Goal: Communication & Community: Answer question/provide support

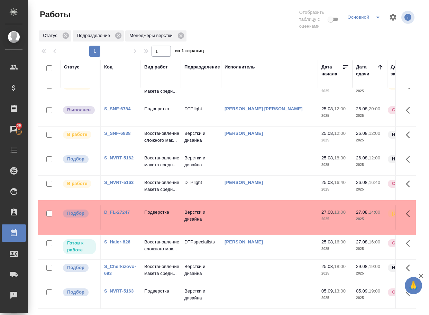
scroll to position [135, 0]
click at [165, 155] on p "Восстановление макета средн..." at bounding box center [160, 162] width 33 height 14
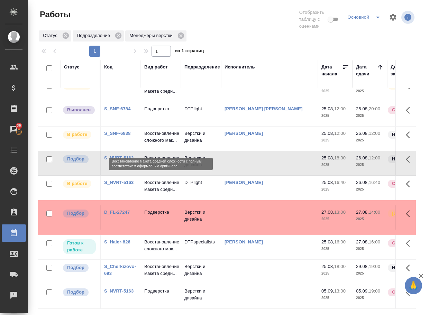
click at [165, 155] on p "Восстановление макета средн..." at bounding box center [160, 162] width 33 height 14
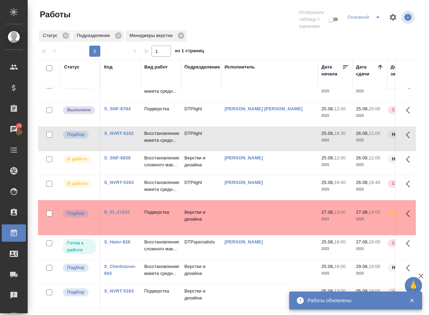
scroll to position [0, 0]
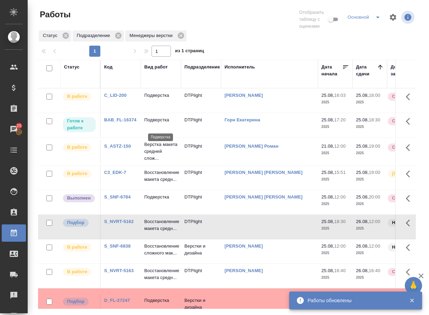
click at [157, 124] on p "Подверстка" at bounding box center [160, 120] width 33 height 7
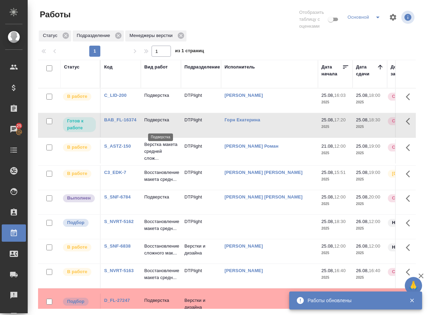
click at [157, 124] on p "Подверстка" at bounding box center [160, 120] width 33 height 7
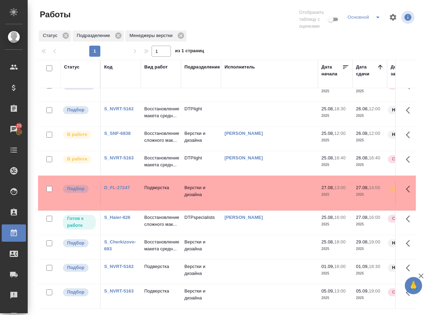
scroll to position [163, 0]
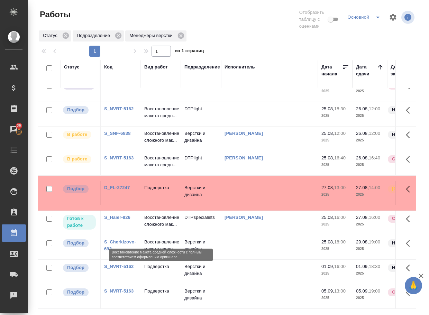
click at [161, 239] on p "Восстановление макета средн..." at bounding box center [160, 246] width 33 height 14
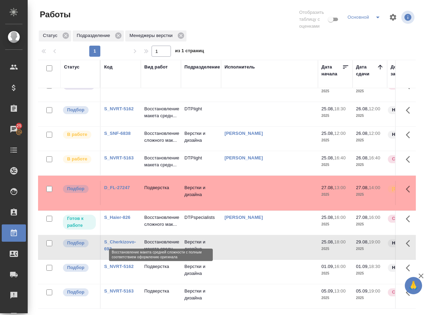
click at [161, 239] on p "Восстановление макета средн..." at bounding box center [160, 246] width 33 height 14
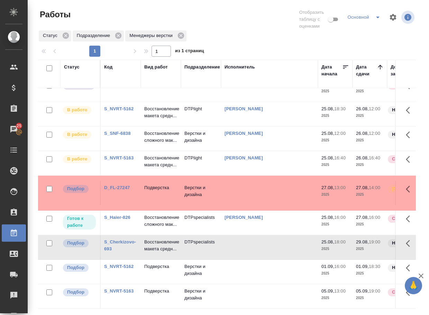
click at [116, 185] on link "D_FL-27247" at bounding box center [117, 187] width 26 height 5
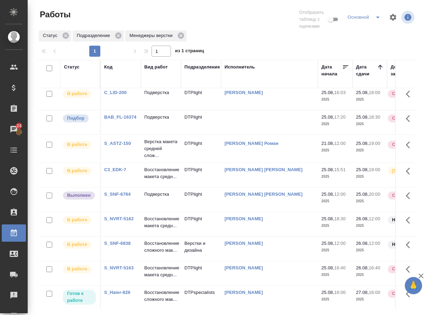
scroll to position [0, 0]
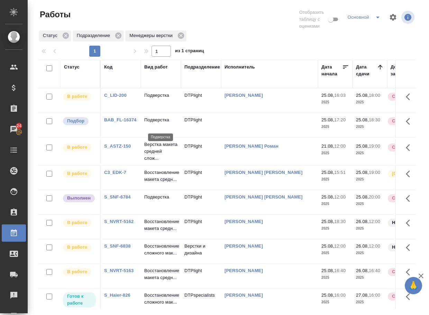
click at [157, 124] on p "Подверстка" at bounding box center [160, 120] width 33 height 7
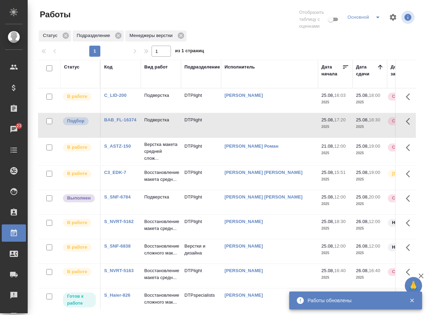
click at [164, 98] on p "Подверстка" at bounding box center [160, 95] width 33 height 7
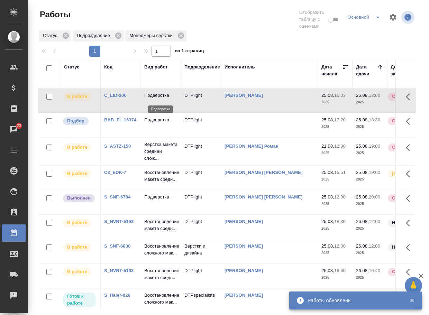
click at [164, 98] on p "Подверстка" at bounding box center [160, 95] width 33 height 7
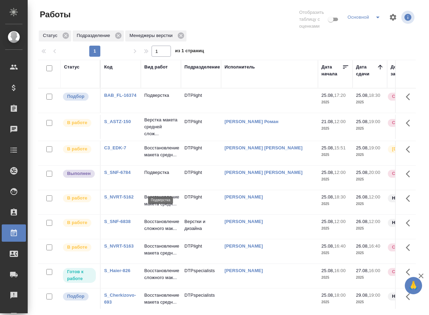
click at [157, 176] on p "Подверстка" at bounding box center [160, 172] width 33 height 7
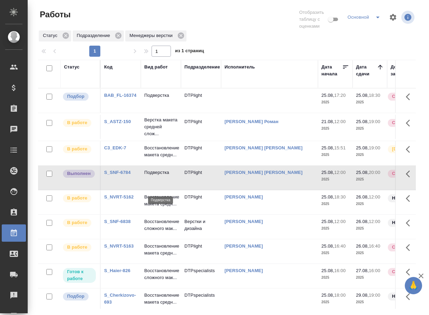
click at [157, 176] on p "Подверстка" at bounding box center [160, 172] width 33 height 7
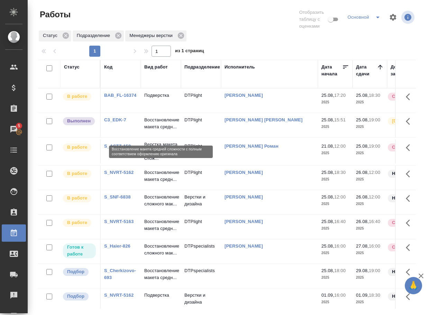
click at [155, 130] on p "Восстановление макета средн..." at bounding box center [160, 124] width 33 height 14
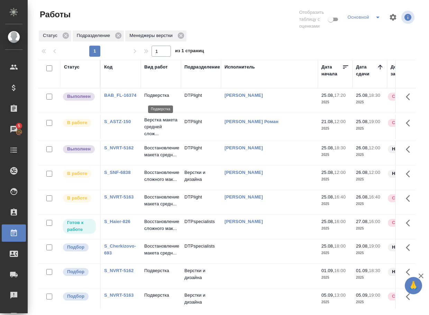
click at [159, 99] on p "Подверстка" at bounding box center [160, 95] width 33 height 7
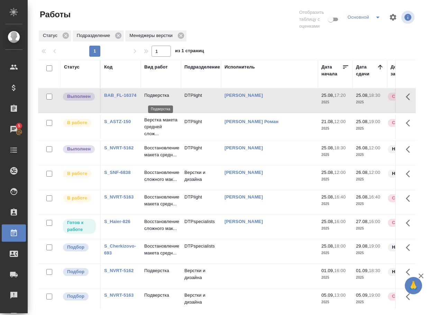
click at [159, 99] on p "Подверстка" at bounding box center [160, 95] width 33 height 7
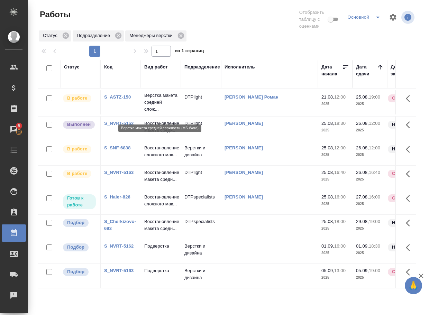
click at [152, 105] on p "Верстка макета средней слож..." at bounding box center [160, 102] width 33 height 21
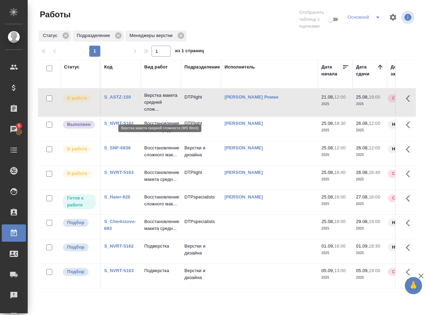
click at [152, 105] on p "Верстка макета средней слож..." at bounding box center [160, 102] width 33 height 21
click at [159, 250] on p "Подверстка" at bounding box center [160, 246] width 33 height 7
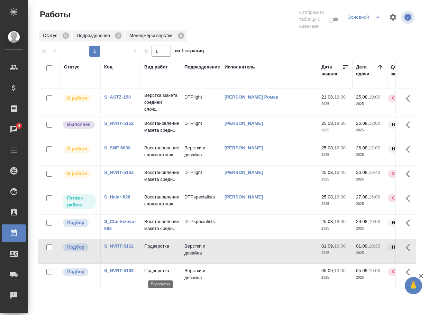
click at [159, 250] on p "Подверстка" at bounding box center [160, 246] width 33 height 7
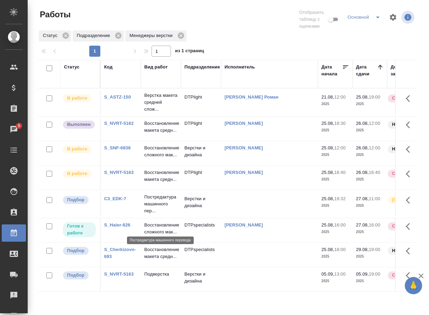
click at [159, 215] on p "Постредактура машинного пер..." at bounding box center [160, 204] width 33 height 21
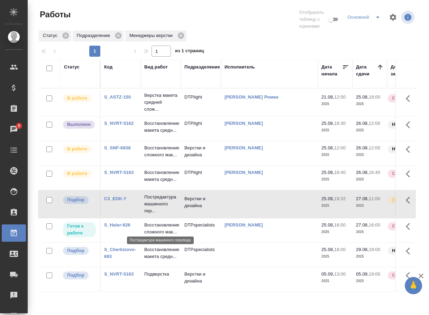
click at [159, 215] on p "Постредактура машинного пер..." at bounding box center [160, 204] width 33 height 21
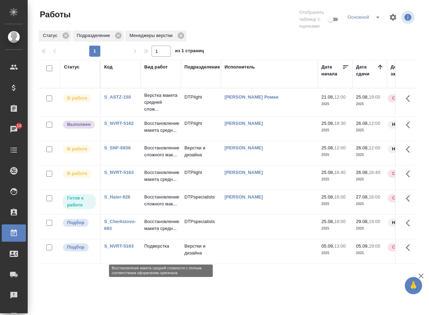
click at [159, 232] on p "Восстановление макета средн..." at bounding box center [160, 225] width 33 height 14
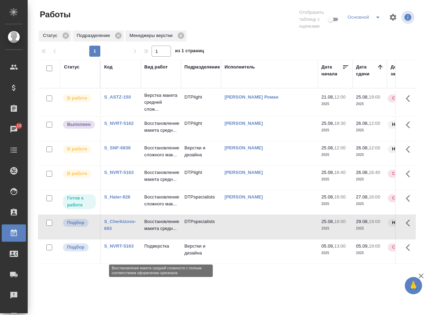
click at [156, 232] on p "Восстановление макета средн..." at bounding box center [160, 225] width 33 height 14
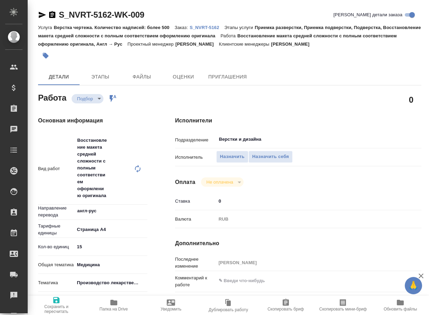
type textarea "x"
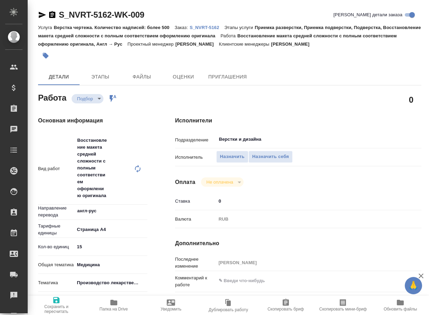
type textarea "x"
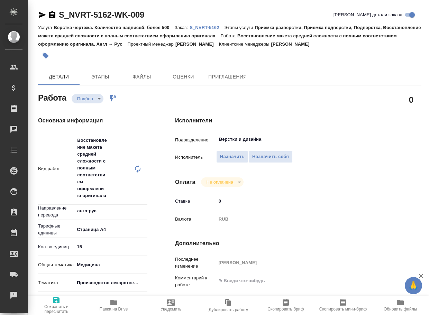
type textarea "x"
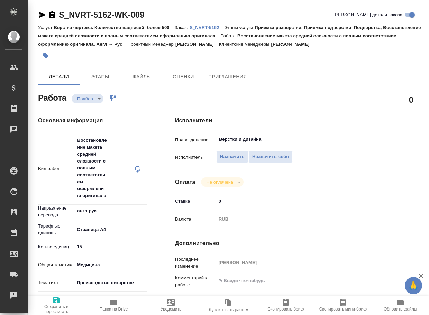
type textarea "x"
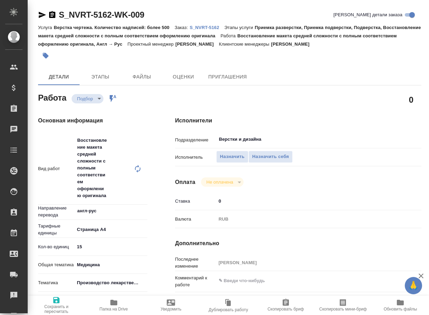
type textarea "x"
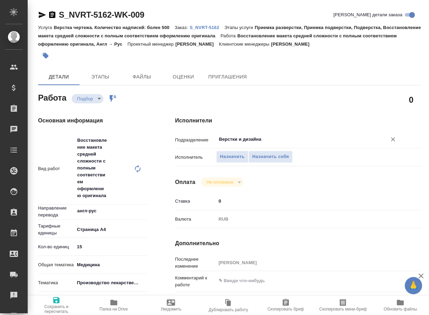
click at [283, 138] on input "Верстки и дизайна" at bounding box center [296, 139] width 157 height 8
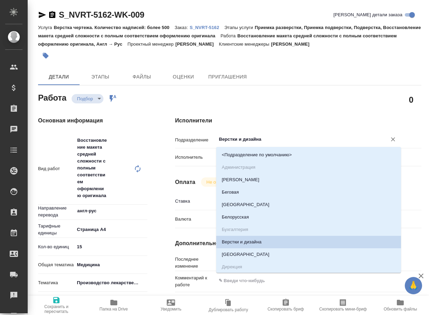
type textarea "x"
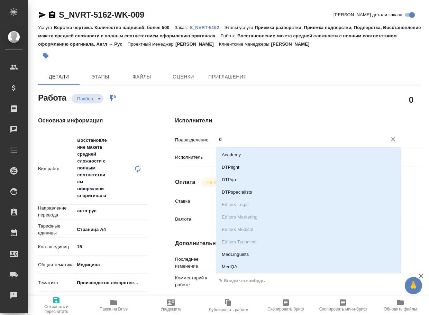
type input "dt"
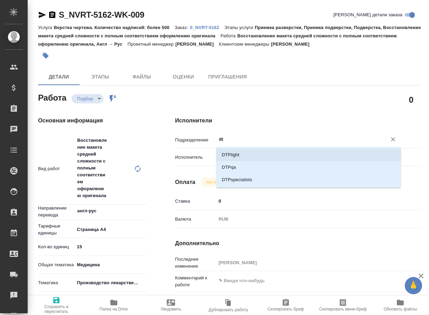
click at [240, 155] on li "DTPlight" at bounding box center [308, 155] width 185 height 12
type textarea "x"
type input "DTPlight"
type textarea "x"
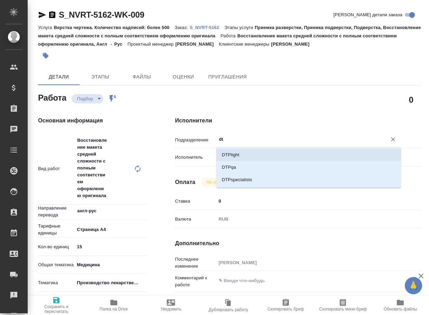
type textarea "x"
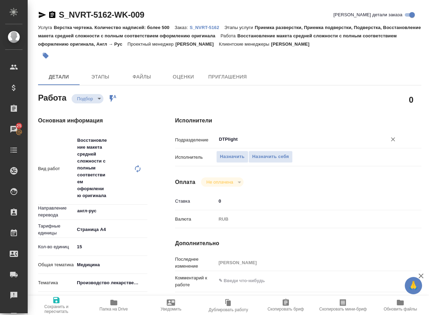
type input "DTPlight"
click at [49, 304] on span "Сохранить и пересчитать" at bounding box center [56, 305] width 49 height 18
type textarea "x"
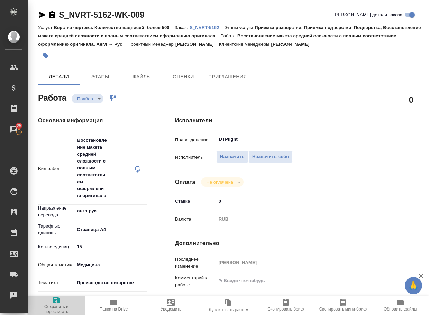
type textarea "x"
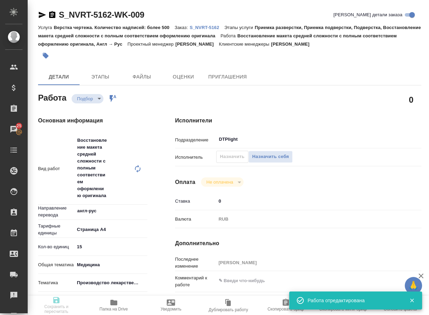
type textarea "x"
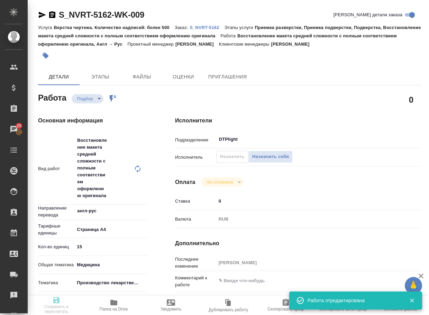
type textarea "x"
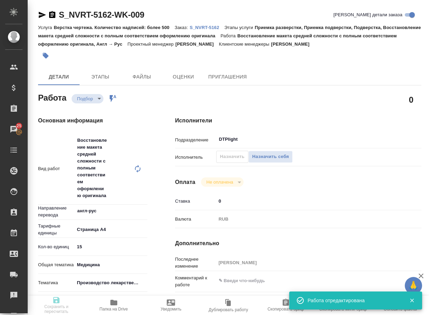
type input "recruiting"
type textarea "Восстановление макета средней сложности с полным соответствием оформлению ориги…"
type textarea "x"
type input "англ-рус"
type input "5f036ec4e16dec2d6b59c8ff"
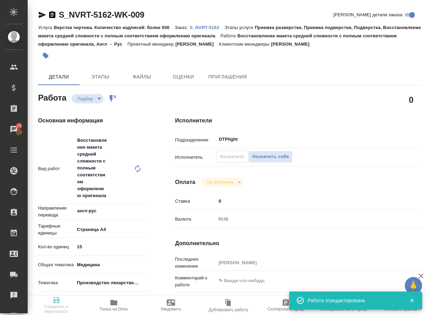
type input "15"
type input "med"
type input "614982fec5ecbb70f805293f"
type input "25.08.2025 18:30"
type input "26.08.2025 12:00"
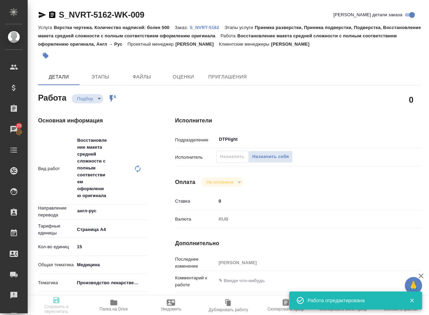
type input "01.09.2025 19:00"
type input "DTPlight"
type input "notPayed"
type input "0"
type input "RUB"
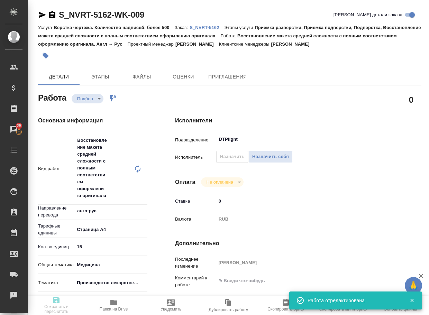
type input "Сайдашева Диляра"
type textarea "x"
type textarea "/Clients/Novartos_Pharma/Orders/S_NVRT-5162/DTP/S_NVRT-5162-WK-009"
type textarea "x"
type input "S_NVRT-5162"
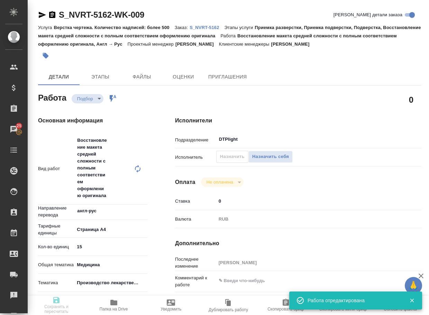
type input "Верстка чертежа. Количество надписей: более 500"
type input "Приемка разверстки, Приемка подверстки, Подверстка, Восстановление макета средн…"
type input "Сайдашева Диляра"
type input "[PERSON_NAME]"
type input "/Clients/Novartos_Pharma/Orders/S_NVRT-5162"
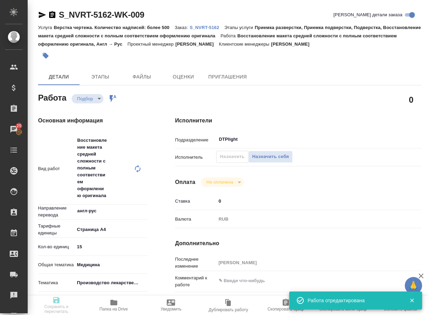
type textarea "x"
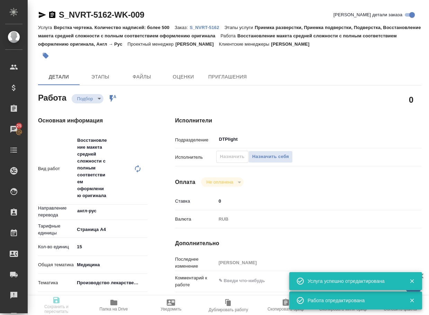
type textarea "x"
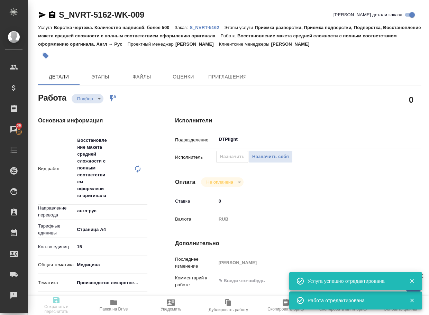
type textarea "x"
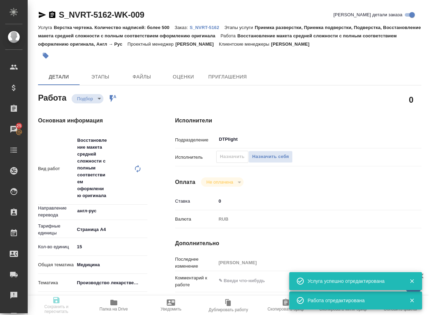
type textarea "x"
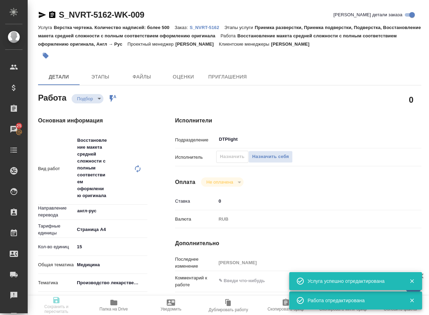
type textarea "x"
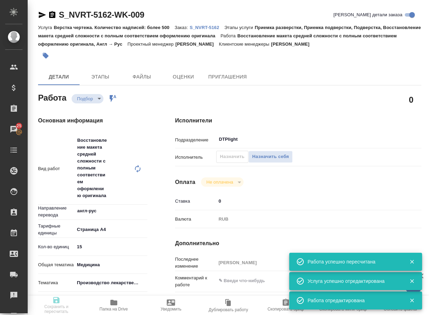
type input "recruiting"
type textarea "Восстановление макета средней сложности с полным соответствием оформлению ориги…"
type textarea "x"
type input "англ-рус"
type input "5f036ec4e16dec2d6b59c8ff"
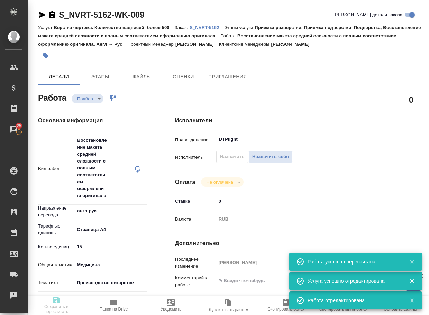
type input "15"
type input "med"
type input "614982fec5ecbb70f805293f"
type input "25.08.2025 18:30"
type input "26.08.2025 12:00"
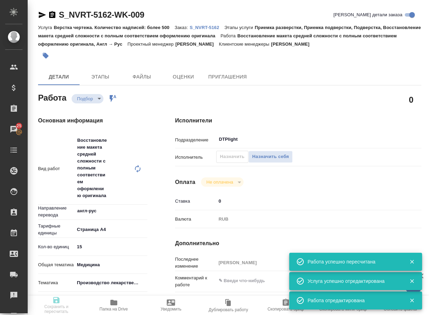
type input "01.09.2025 19:00"
type input "DTPlight"
type input "notPayed"
type input "0"
type input "RUB"
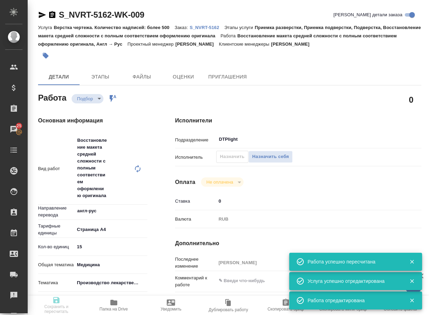
type input "Сайдашева Диляра"
type textarea "x"
type textarea "/Clients/Novartos_Pharma/Orders/S_NVRT-5162/DTP/S_NVRT-5162-WK-009"
type textarea "x"
type input "S_NVRT-5162"
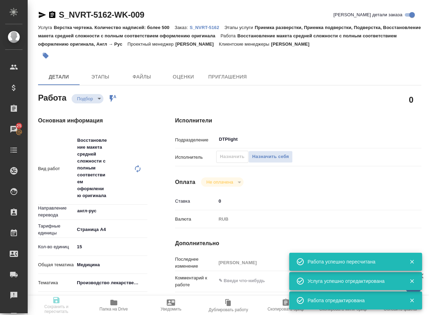
type input "Верстка чертежа. Количество надписей: более 500"
type input "Приемка разверстки, Приемка подверстки, Подверстка, Восстановление макета средн…"
type input "Сайдашева Диляра"
type input "[PERSON_NAME]"
type input "/Clients/Novartos_Pharma/Orders/S_NVRT-5162"
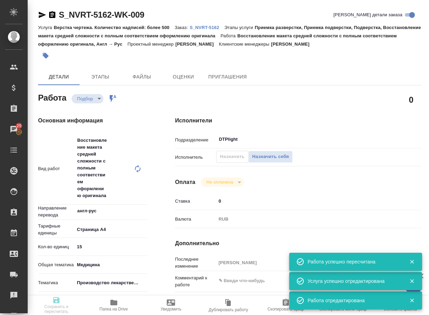
type textarea "x"
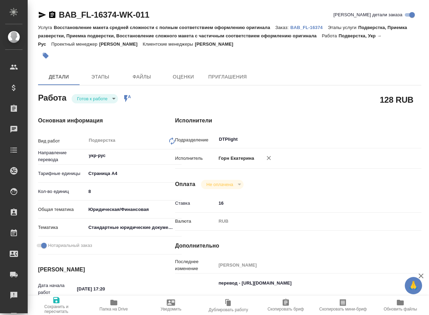
type textarea "x"
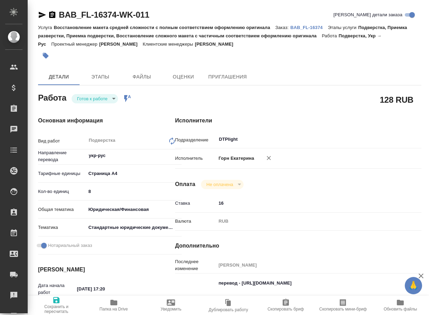
type textarea "x"
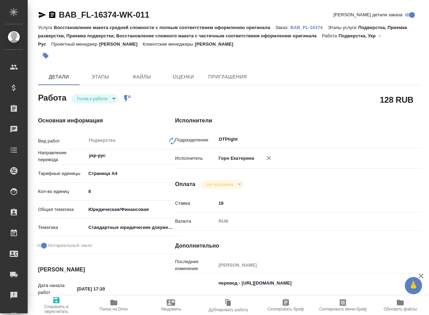
type textarea "x"
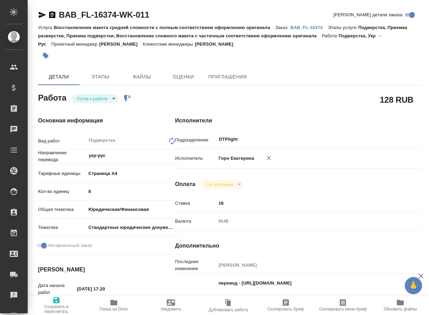
type textarea "x"
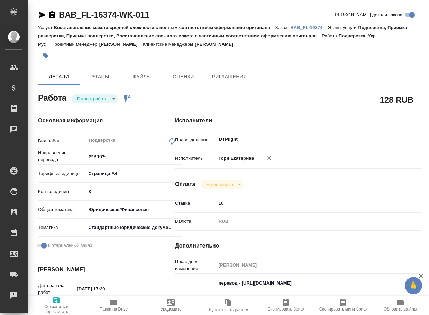
type textarea "x"
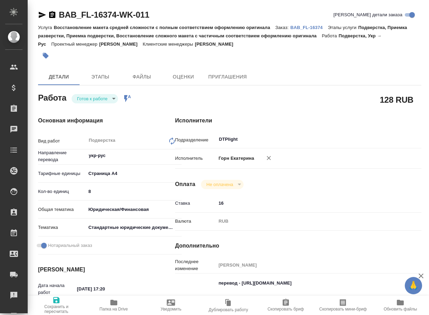
click at [42, 14] on icon "button" at bounding box center [42, 15] width 7 height 6
type textarea "x"
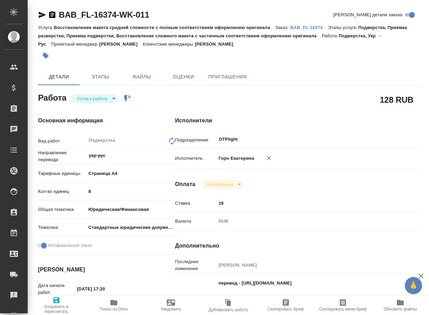
type textarea "x"
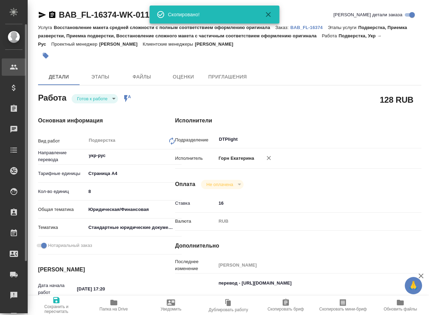
type textarea "x"
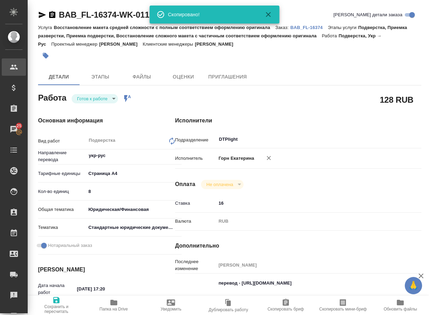
type textarea "x"
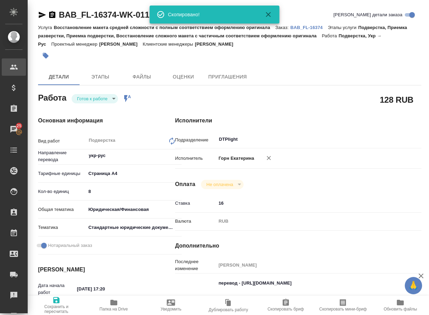
type textarea "x"
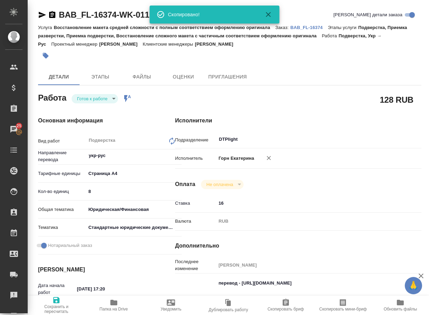
type textarea "x"
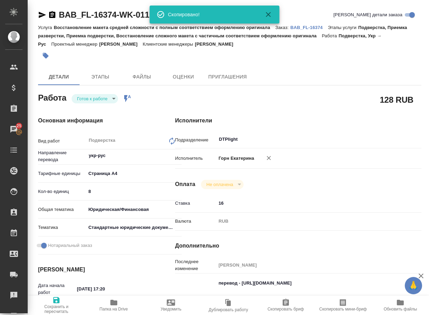
type textarea "x"
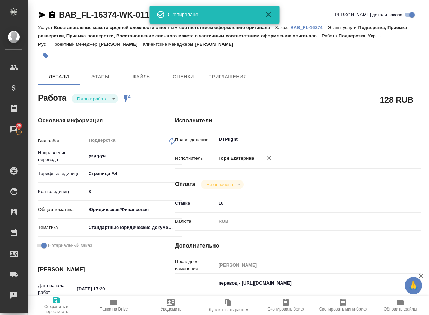
click at [265, 159] on icon "button" at bounding box center [268, 158] width 7 height 7
type textarea "x"
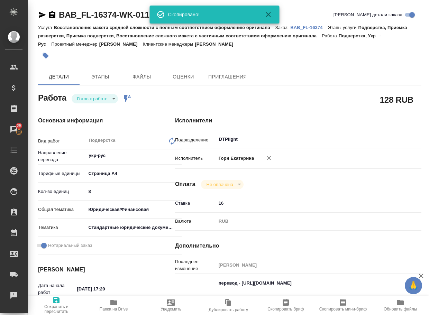
type textarea "x"
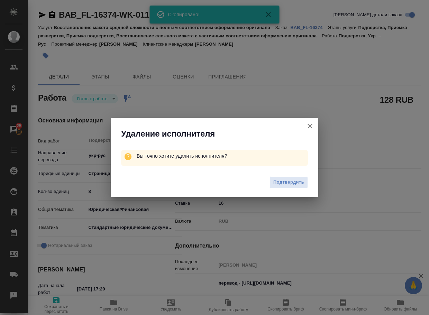
click at [286, 184] on span "Подтвердить" at bounding box center [288, 183] width 31 height 8
type textarea "x"
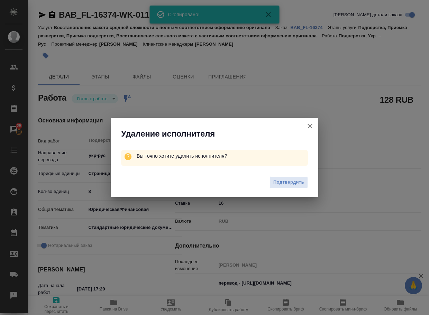
type textarea "x"
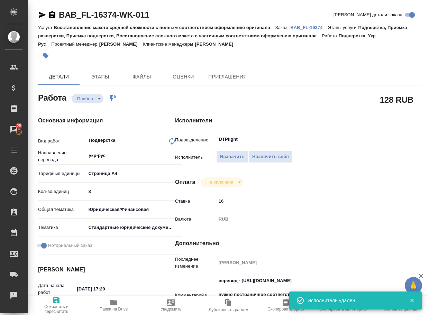
type textarea "x"
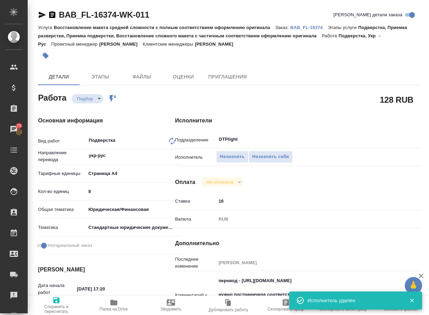
type textarea "x"
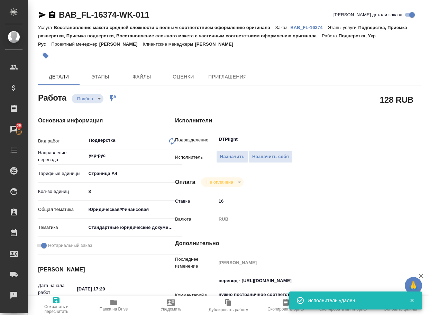
type textarea "x"
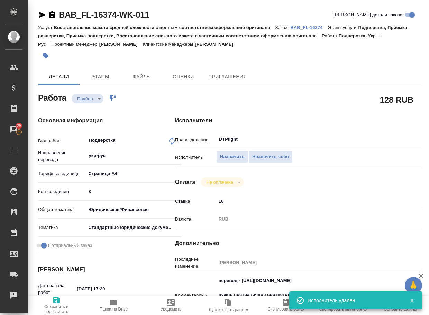
type textarea "x"
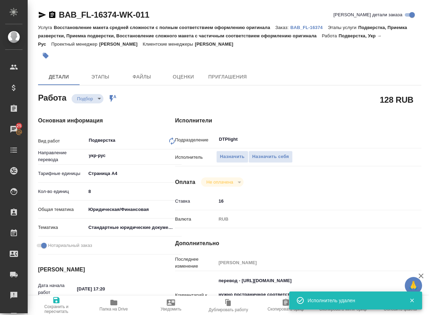
type textarea "x"
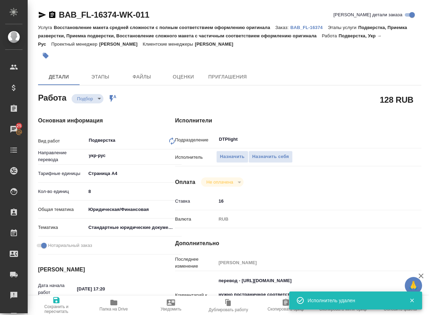
type textarea "x"
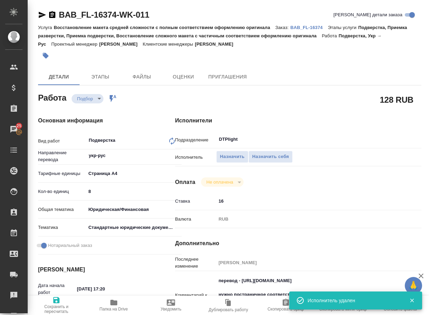
type textarea "x"
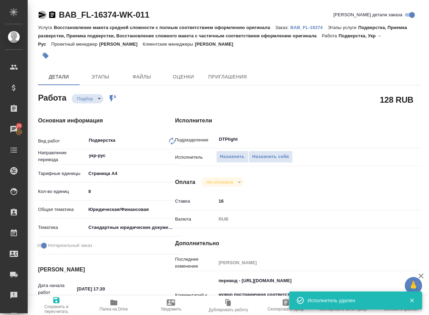
click at [40, 17] on icon "button" at bounding box center [42, 15] width 7 height 6
type textarea "x"
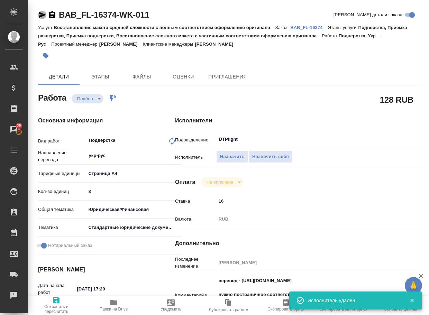
type textarea "x"
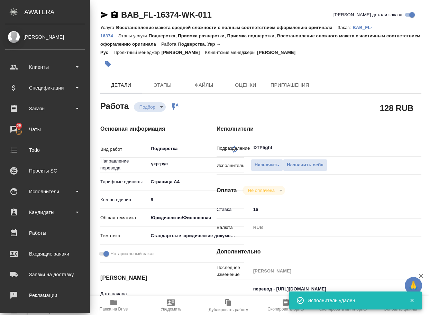
type textarea "x"
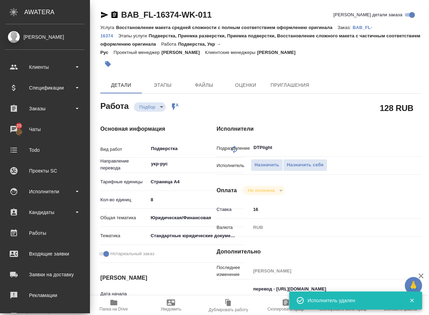
type textarea "x"
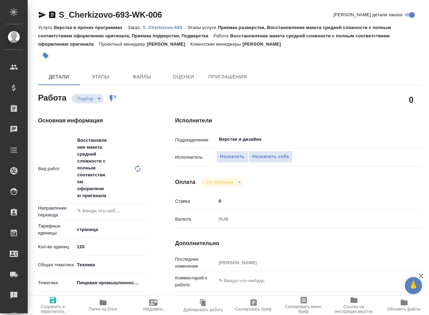
type textarea "x"
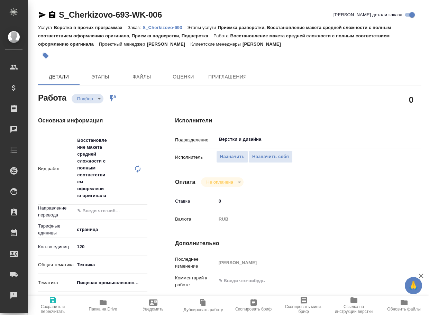
type textarea "x"
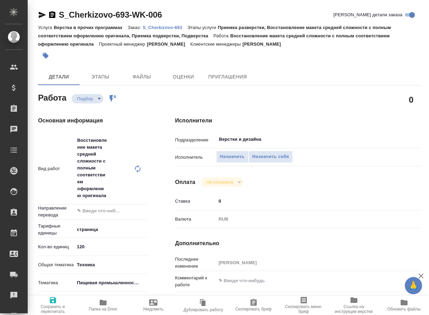
type textarea "x"
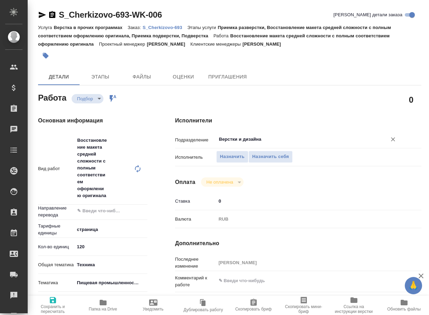
type textarea "x"
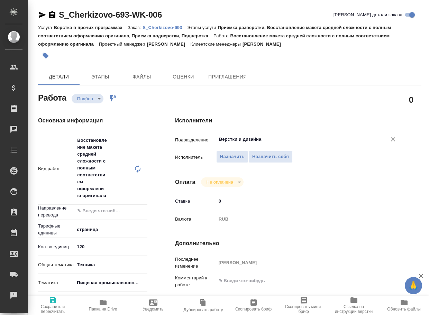
click at [265, 139] on input "Верстки и дизайна" at bounding box center [296, 139] width 157 height 8
type textarea "x"
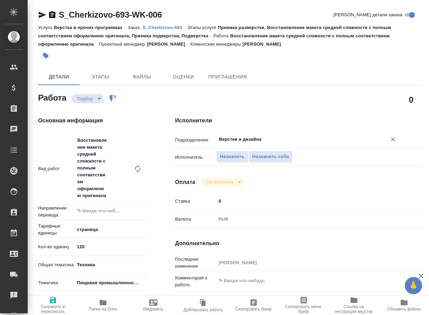
type textarea "x"
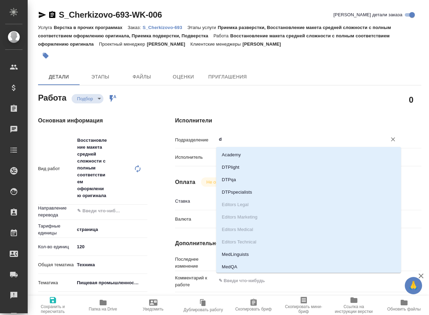
type input "dt"
type textarea "x"
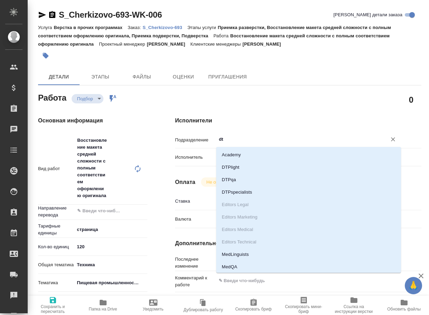
type textarea "x"
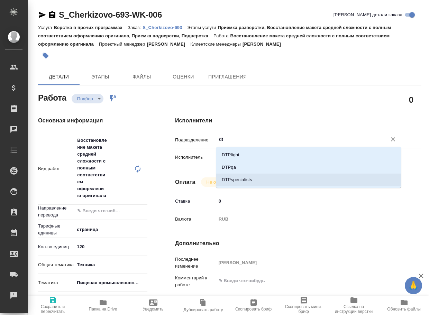
click at [249, 176] on li "DTPspecialists" at bounding box center [308, 180] width 185 height 12
type textarea "x"
type input "DTPspecialists"
type textarea "x"
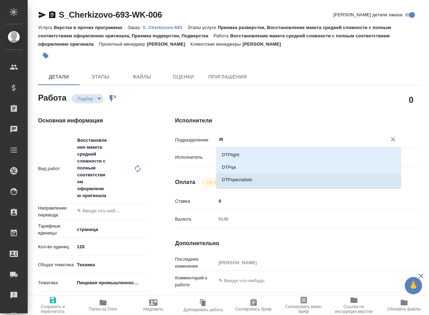
type textarea "x"
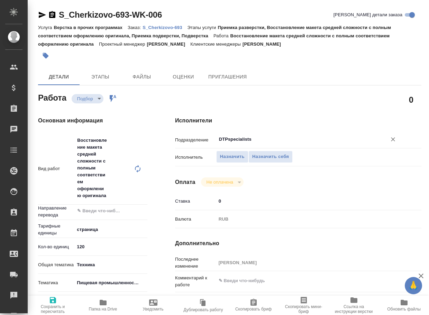
type input "DTPspecialists"
drag, startPoint x: 51, startPoint y: 305, endPoint x: 52, endPoint y: 291, distance: 13.9
click at [52, 304] on span "Сохранить и пересчитать" at bounding box center [53, 305] width 42 height 18
type textarea "x"
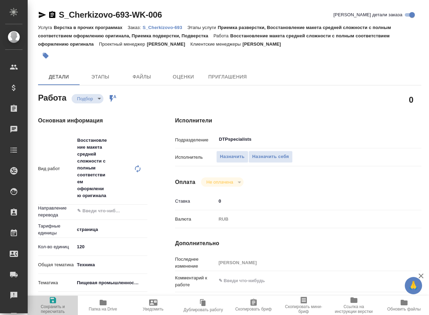
type textarea "x"
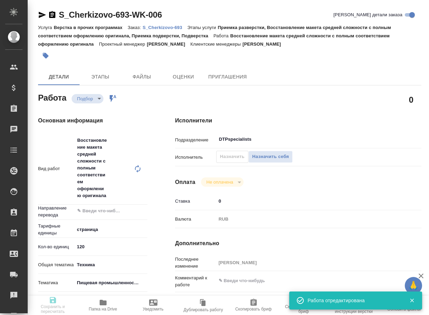
click at [40, 12] on icon "button" at bounding box center [42, 15] width 8 height 8
type textarea "x"
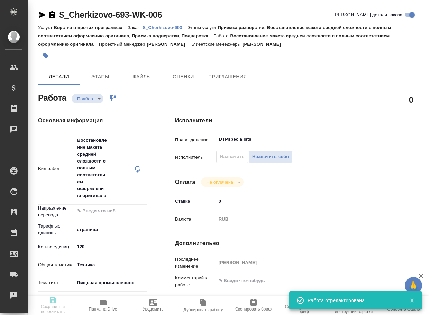
type textarea "x"
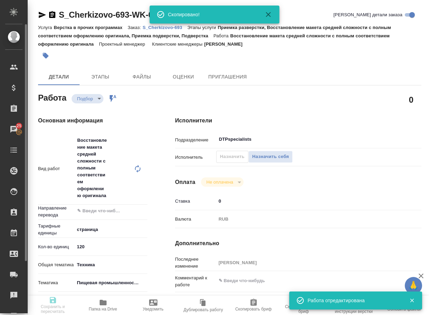
type input "recruiting"
type textarea "Восстановление макета средней сложности с полным соответствием оформлению ориги…"
type textarea "x"
type input "5a8b1489cc6b4906c91bfdb2"
type input "120"
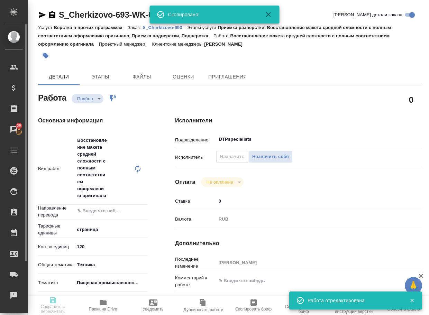
type input "tech"
type input "5a8b8b956a9677013d343d8f"
type input "25.08.2025 18:00"
type input "29.08.2025 19:00"
type input "05.09.2025 19:00"
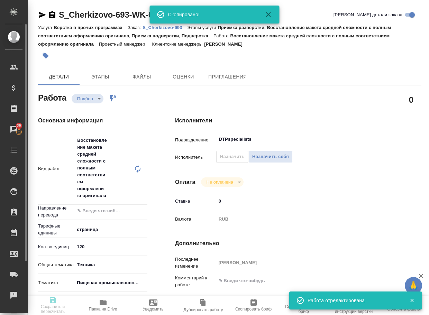
type input "DTPspecialists"
type input "notPayed"
type input "0"
type input "RUB"
type input "Белякова Юлия"
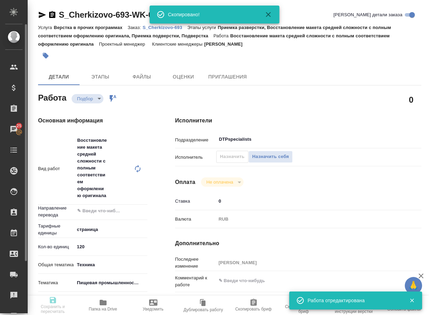
type textarea "x"
type textarea "/Clients/Черкизово_Cherkizovо/Orders/S_Cherkizovo-693/DTP/S_Cherkizovo-693-WK-0…"
type textarea "x"
type input "S_Cherkizovo-693"
type input "Верстка в прочих программах"
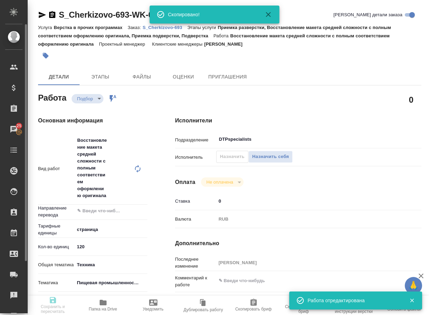
type input "Приемка разверстки, Восстановление макета средней сложности с полным соответств…"
type input "Усманова Ольга"
type input "[PERSON_NAME]"
type input "/Clients/Черкизово_Cherkizovо/Orders/S_Cherkizovo-693"
type textarea "x"
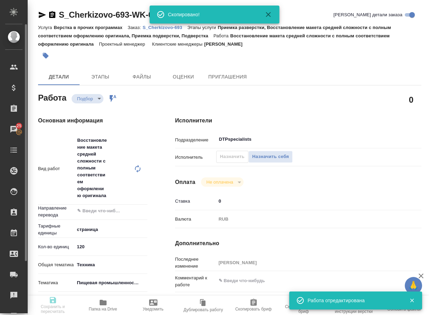
type textarea "на англ. язык"
type textarea "x"
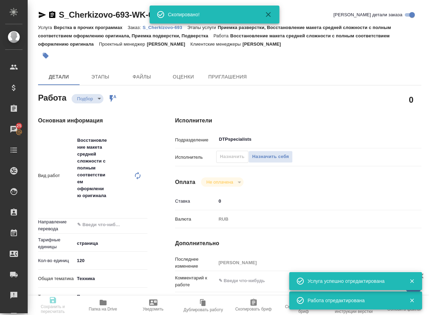
type textarea "x"
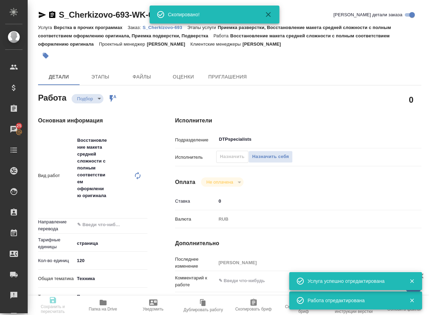
type textarea "x"
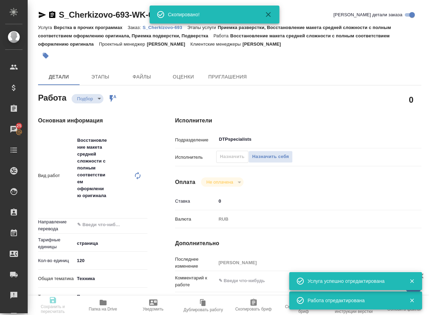
type textarea "x"
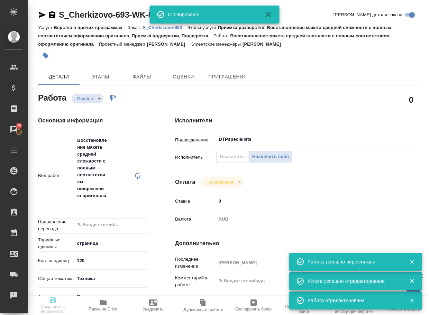
type input "recruiting"
type textarea "Восстановление макета средней сложности с полным соответствием оформлению ориги…"
type textarea "x"
type input "5a8b1489cc6b4906c91bfdb2"
type input "120"
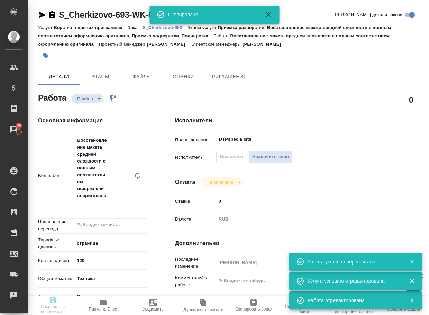
type input "tech"
type input "5a8b8b956a9677013d343d8f"
type input "25.08.2025 18:00"
type input "29.08.2025 19:00"
type input "05.09.2025 19:00"
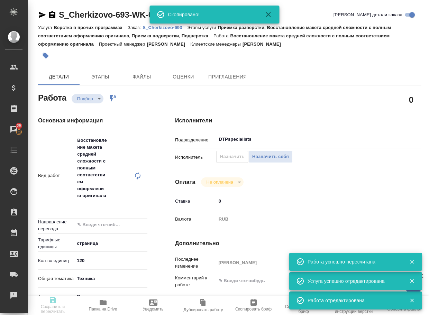
type input "DTPspecialists"
type input "notPayed"
type input "0"
type input "RUB"
type input "Белякова Юлия"
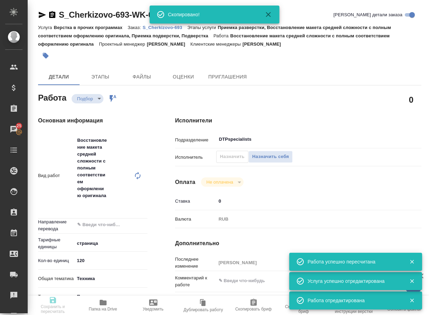
type textarea "x"
type textarea "/Clients/Черкизово_Cherkizovо/Orders/S_Cherkizovo-693/DTP/S_Cherkizovo-693-WK-0…"
type textarea "x"
type input "S_Cherkizovo-693"
type input "Верстка в прочих программах"
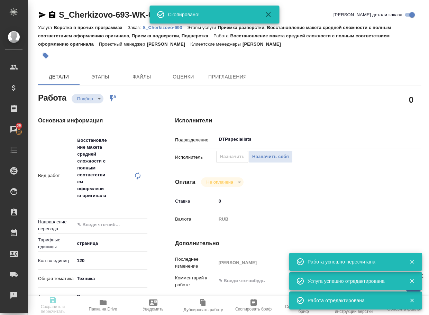
type input "Приемка разверстки, Восстановление макета средней сложности с полным соответств…"
type input "Усманова Ольга"
type input "[PERSON_NAME]"
type input "/Clients/Черкизово_Cherkizovо/Orders/S_Cherkizovo-693"
type textarea "x"
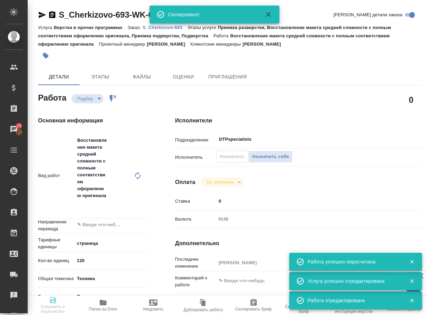
type textarea "на англ. язык"
type textarea "x"
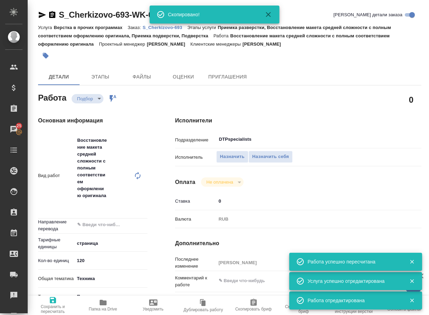
type textarea "x"
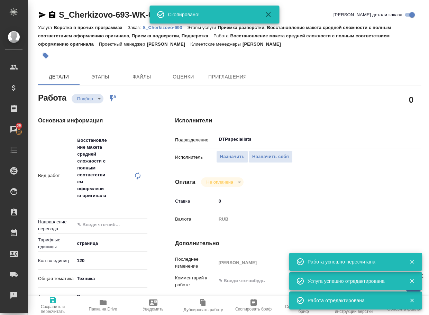
type textarea "x"
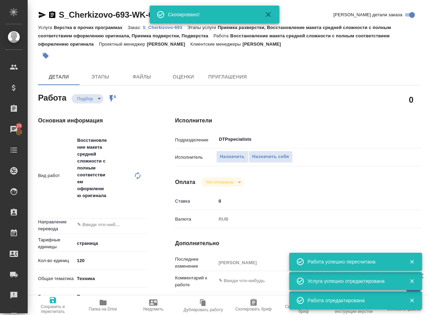
type textarea "x"
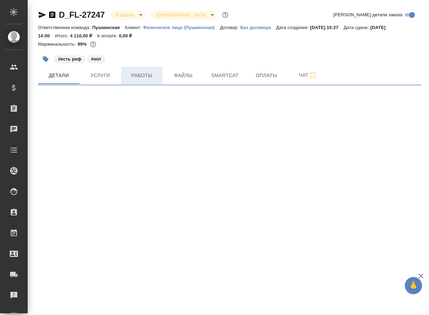
click at [144, 81] on button "Работы" at bounding box center [142, 75] width 42 height 17
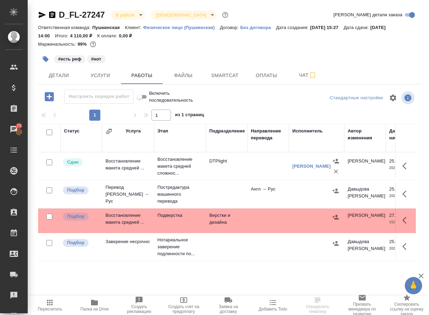
click at [177, 225] on td "Подверстка" at bounding box center [180, 221] width 52 height 24
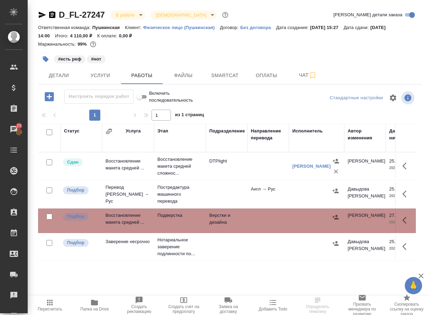
click at [177, 225] on td "Подверстка" at bounding box center [180, 221] width 52 height 24
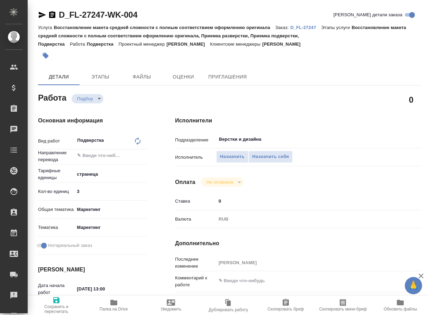
type textarea "x"
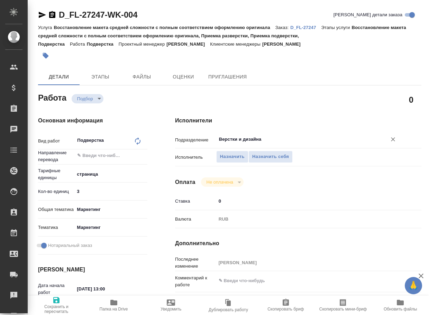
type textarea "x"
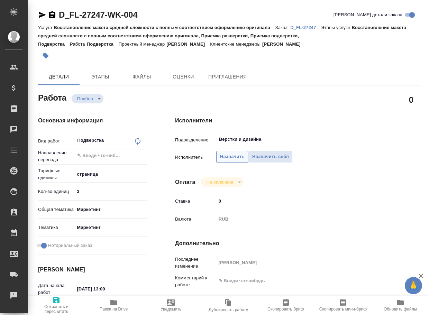
type textarea "x"
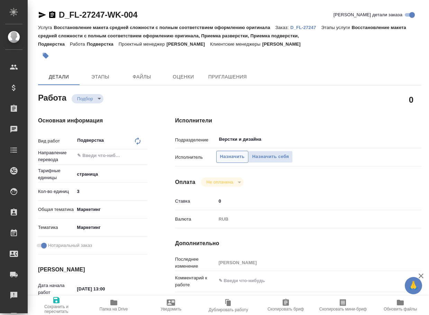
click at [235, 157] on span "Назначить" at bounding box center [232, 157] width 25 height 8
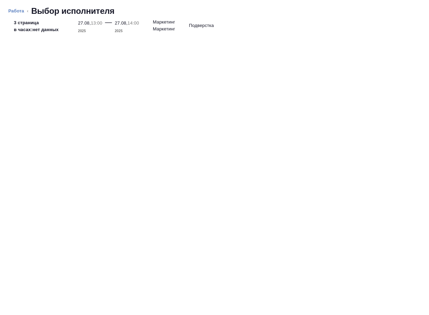
type textarea "x"
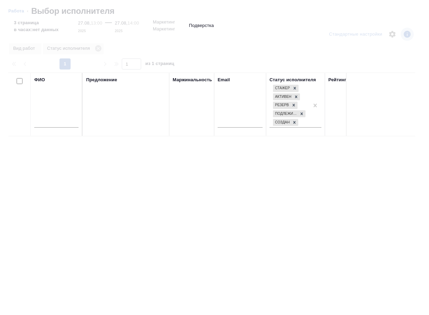
click at [68, 123] on input "text" at bounding box center [56, 123] width 44 height 9
type input "носков"
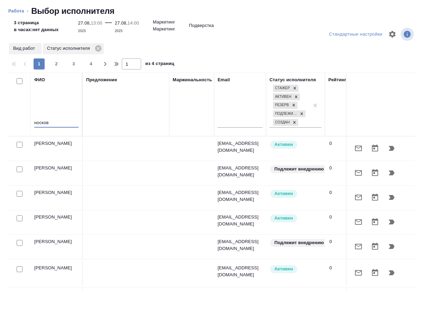
type textarea "x"
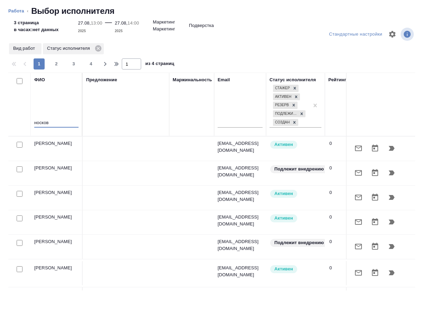
type input "носкова"
type textarea "x"
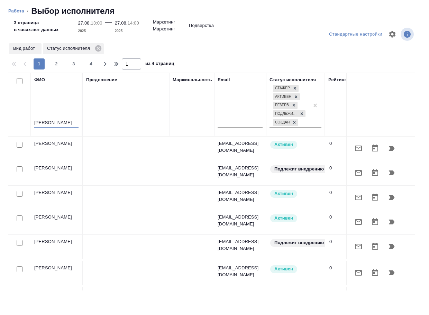
type textarea "x"
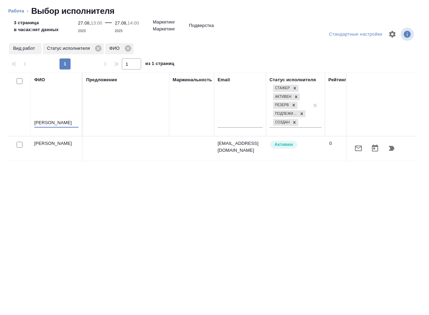
type input "носкова"
click at [394, 148] on icon "button" at bounding box center [392, 148] width 6 height 5
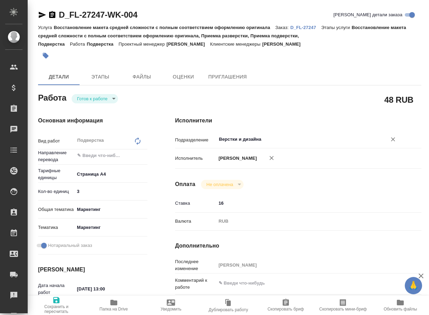
type textarea "x"
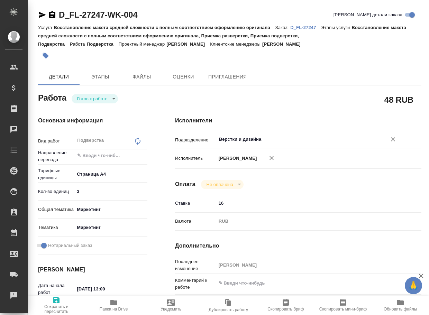
click at [255, 135] on div "Верстки и дизайна ​" at bounding box center [308, 139] width 185 height 12
type textarea "x"
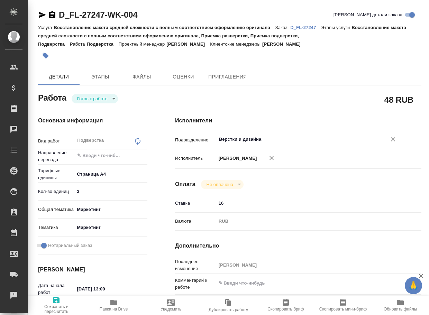
type textarea "x"
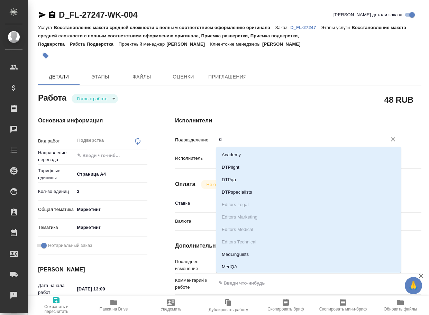
type input "dt"
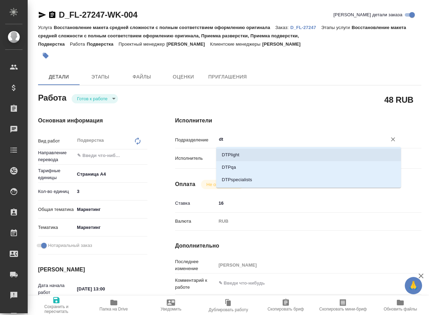
type textarea "x"
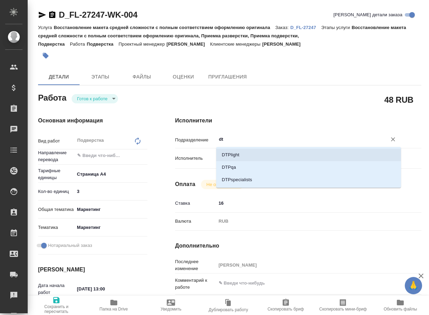
click at [245, 154] on li "DTPlight" at bounding box center [308, 155] width 185 height 12
type textarea "x"
type input "DTPlight"
type textarea "x"
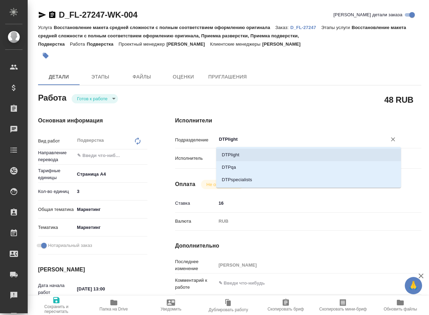
type textarea "x"
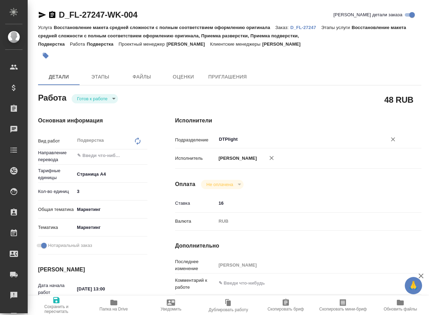
type input "DTPlight"
click at [54, 298] on icon "button" at bounding box center [56, 300] width 8 height 8
type textarea "x"
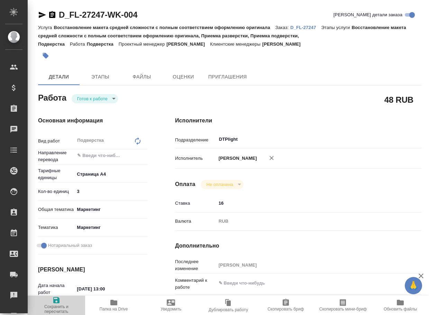
type textarea "x"
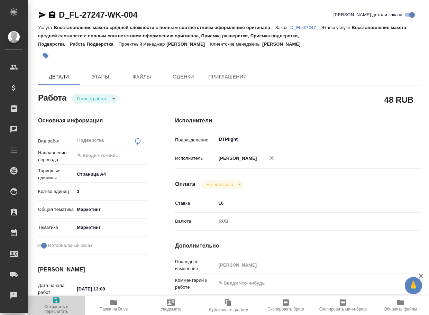
type textarea "x"
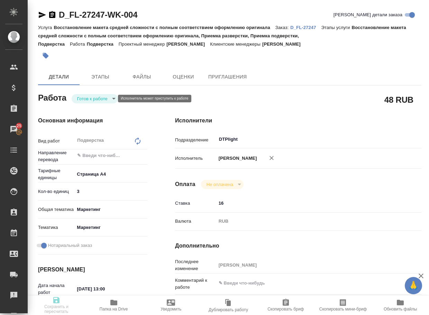
click at [92, 98] on body "🙏 .cls-1 fill:#fff; AWATERA Arsenyeva Vera Клиенты Спецификации Заказы 25 Чаты …" at bounding box center [214, 157] width 429 height 315
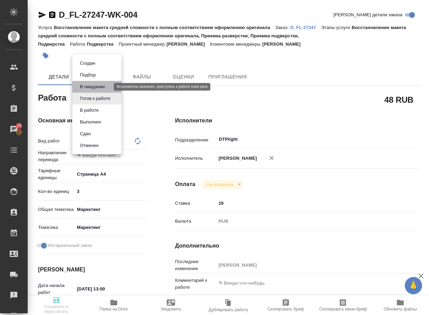
click at [98, 89] on button "В ожидании" at bounding box center [92, 87] width 29 height 8
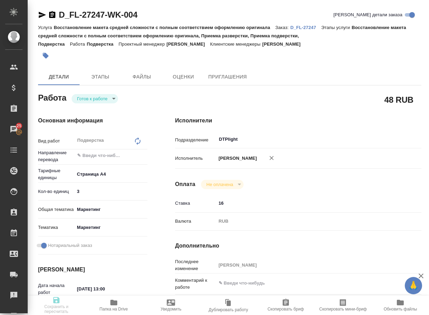
type textarea "x"
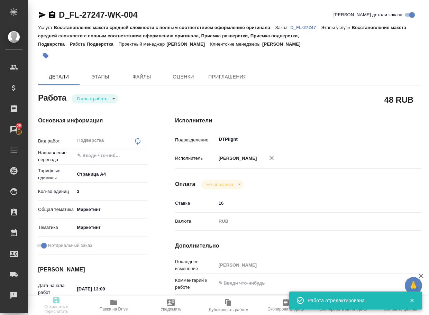
type textarea "x"
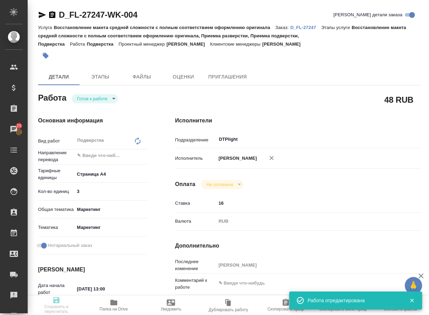
type textarea "x"
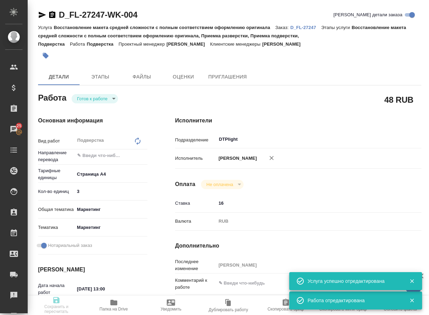
type input "readyForWork"
type textarea "Подверстка"
type textarea "x"
type input "5f036ec4e16dec2d6b59c8ff"
type input "3"
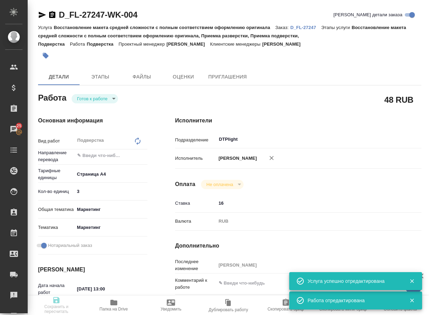
type input "marketing"
type input "5a8b8b956a9677013d343d63"
checkbox input "true"
type input "27.08.2025 13:00"
type input "27.08.2025 14:00"
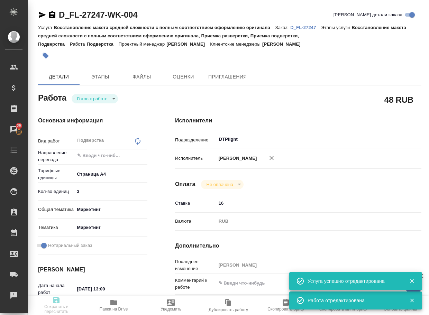
type input "27.08.2025 14:00"
type input "DTPlight"
type input "notPayed"
type input "16"
type input "RUB"
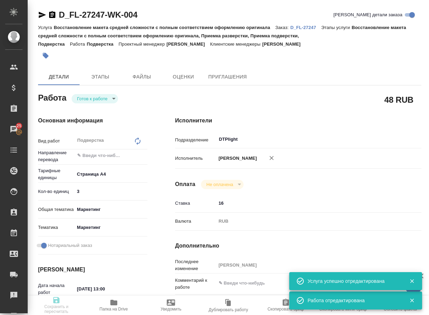
type input "[PERSON_NAME]"
type textarea "x"
type textarea "/Clients/FL_D/Orders/D_FL-27247/DTP/D_FL-27247-WK-004"
type textarea "x"
type input "D_FL-27247"
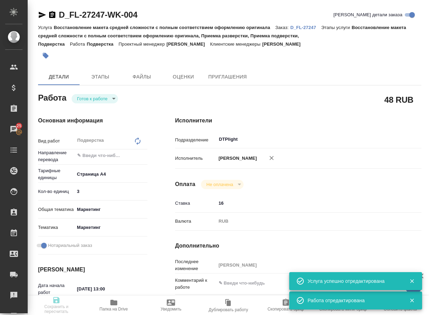
type input "Восстановление макета средней сложности с полным соответствием оформлению ориги…"
type input "Давыдова Елена"
type input "[PERSON_NAME]"
type input "/Clients/FL_D/Orders/D_FL-27247"
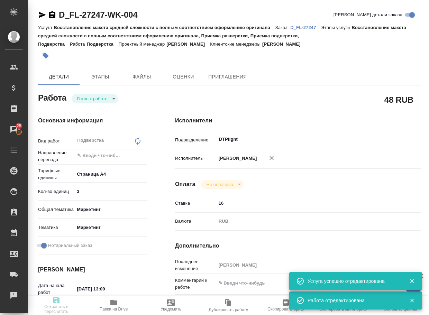
type input "https://drive.awatera.com/s/8jaDsx9cygq8rZR"
type textarea "x"
type textarea "в Референсе перевод клиента, можно использовать"
type textarea "x"
click at [103, 97] on body "🙏 .cls-1 fill:#fff; AWATERA Arsenyeva Vera Клиенты Спецификации Заказы 25 Чаты …" at bounding box center [214, 157] width 429 height 315
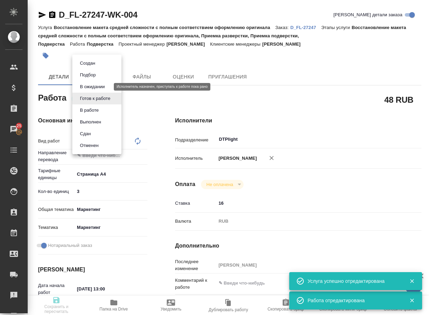
click at [104, 88] on button "В ожидании" at bounding box center [92, 87] width 29 height 8
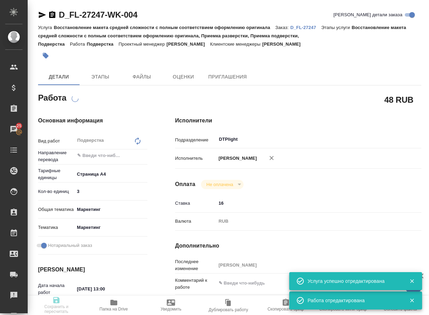
type textarea "x"
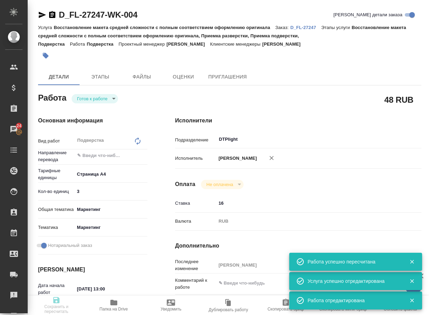
type input "readyForWork"
type textarea "Подверстка"
type textarea "x"
type input "5f036ec4e16dec2d6b59c8ff"
type input "3"
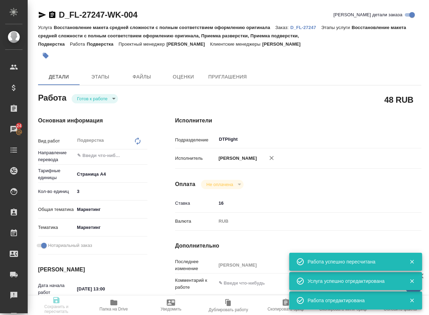
type input "marketing"
type input "5a8b8b956a9677013d343d63"
checkbox input "true"
type input "27.08.2025 13:00"
type input "27.08.2025 14:00"
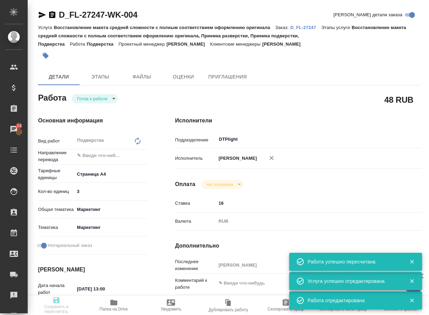
type input "27.08.2025 14:00"
type input "DTPlight"
type input "notPayed"
type input "16"
type input "RUB"
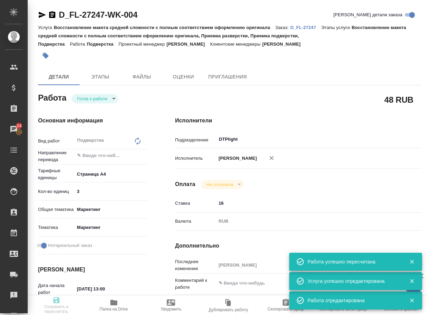
type input "[PERSON_NAME]"
type textarea "x"
type textarea "/Clients/FL_D/Orders/D_FL-27247/DTP/D_FL-27247-WK-004"
type textarea "x"
type input "D_FL-27247"
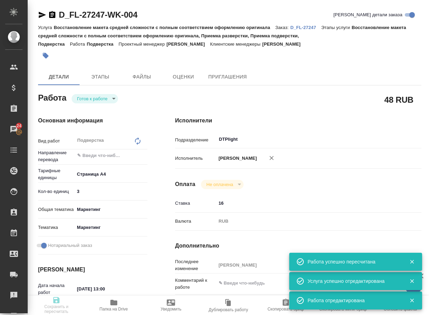
type input "Восстановление макета средней сложности с полным соответствием оформлению ориги…"
type input "Давыдова Елена"
type input "[PERSON_NAME]"
type input "/Clients/FL_D/Orders/D_FL-27247"
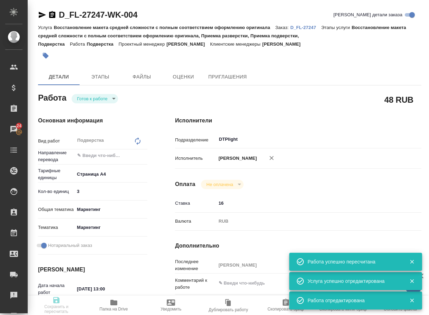
type input "https://drive.awatera.com/s/8jaDsx9cygq8rZR"
type textarea "x"
type textarea "в Референсе перевод клиента, можно использовать"
type textarea "x"
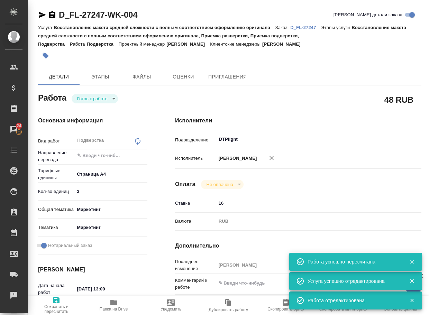
type textarea "x"
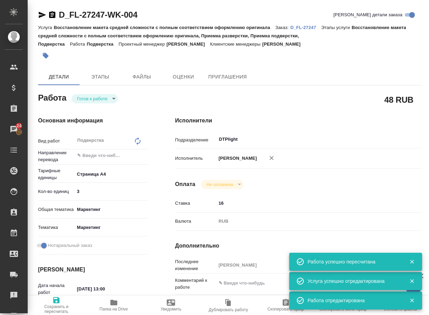
type textarea "x"
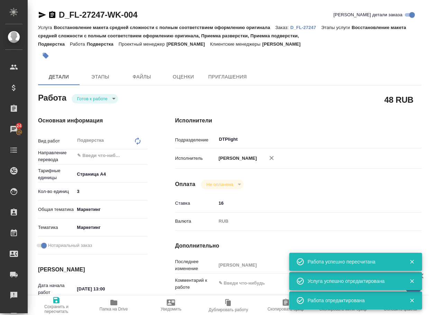
type textarea "x"
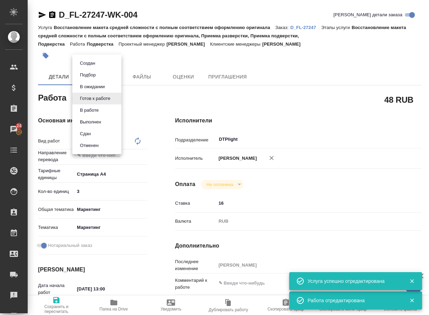
click at [109, 99] on body "🙏 .cls-1 fill:#fff; AWATERA Arsenyeva Vera Клиенты Спецификации Заказы 24 Чаты …" at bounding box center [214, 157] width 429 height 315
click at [107, 87] on button "В ожидании" at bounding box center [92, 87] width 29 height 8
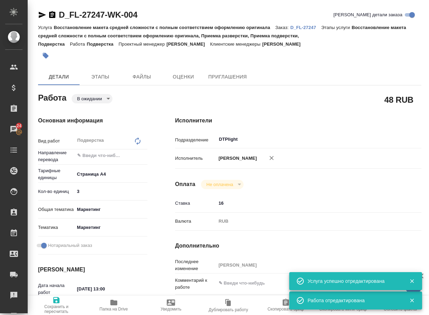
type textarea "x"
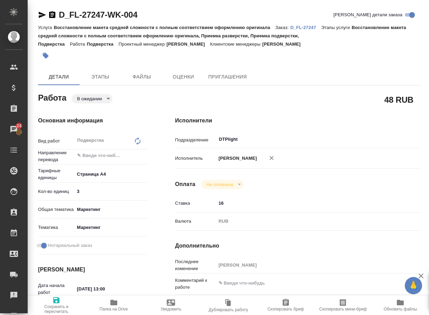
type textarea "x"
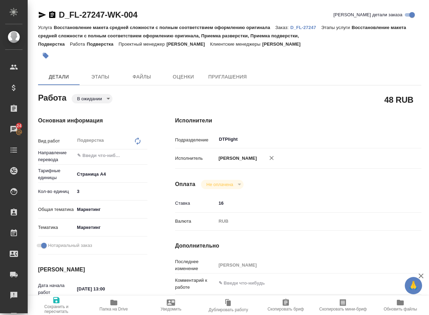
click at [63, 300] on span "Сохранить и пересчитать" at bounding box center [56, 305] width 49 height 18
type textarea "x"
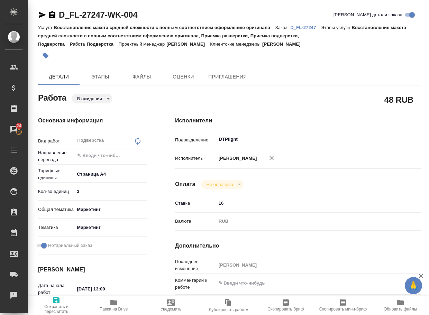
type textarea "x"
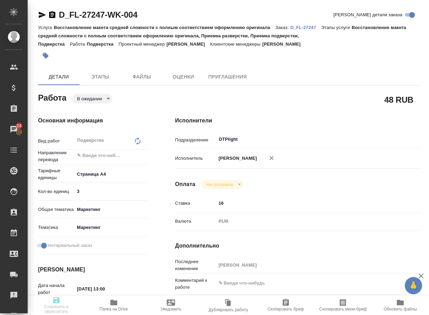
type textarea "x"
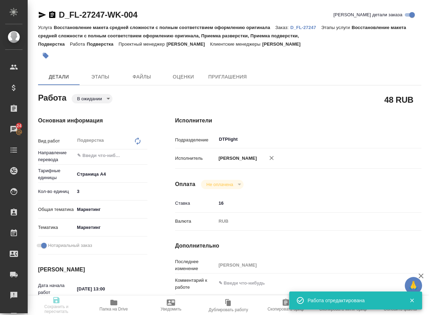
type textarea "x"
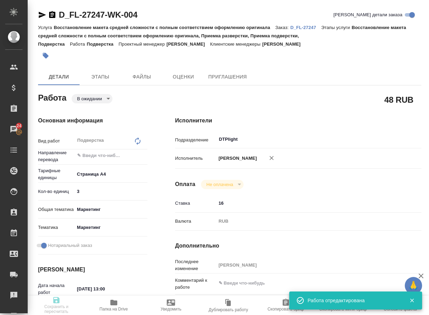
type input "pending"
type textarea "Подверстка"
type textarea "x"
type input "5f036ec4e16dec2d6b59c8ff"
type input "3"
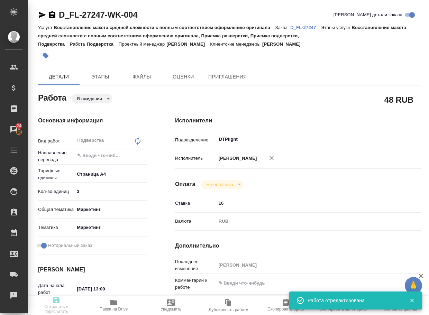
type input "marketing"
type input "5a8b8b956a9677013d343d63"
checkbox input "true"
type input "27.08.2025 13:00"
type input "27.08.2025 14:00"
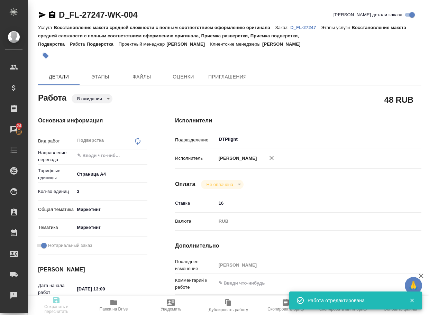
type input "27.08.2025 14:00"
type input "DTPlight"
type input "notPayed"
type input "16"
type input "RUB"
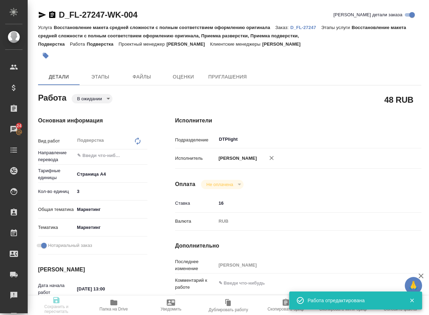
type input "[PERSON_NAME]"
type textarea "x"
type textarea "/Clients/FL_D/Orders/D_FL-27247/DTP/D_FL-27247-WK-004"
type textarea "x"
type input "D_FL-27247"
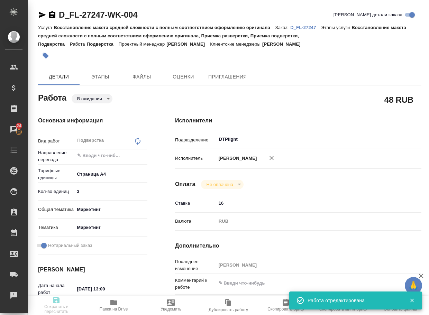
type input "Восстановление макета средней сложности с полным соответствием оформлению ориги…"
type input "Давыдова Елена"
type input "[PERSON_NAME]"
type input "/Clients/FL_D/Orders/D_FL-27247"
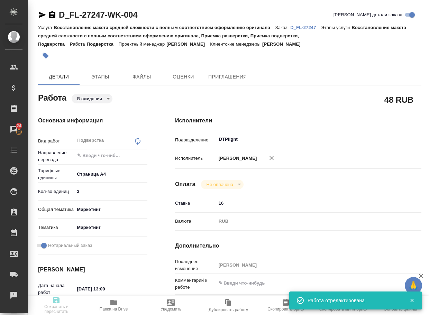
type input "https://drive.awatera.com/s/8jaDsx9cygq8rZR"
type textarea "x"
type textarea "в Референсе перевод клиента, можно использовать"
type textarea "x"
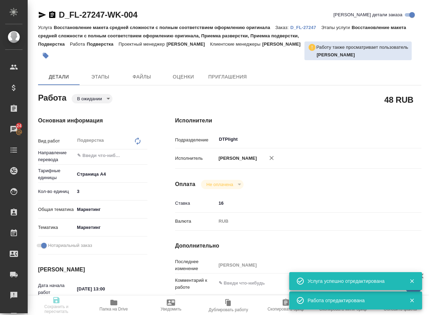
type textarea "x"
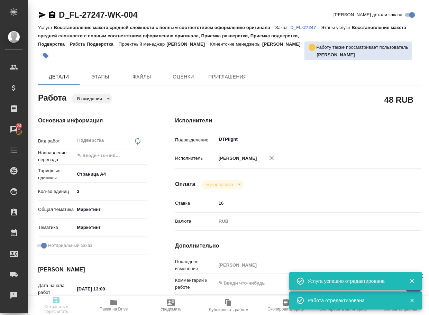
type textarea "x"
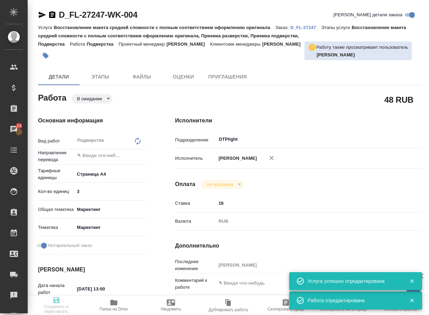
type textarea "x"
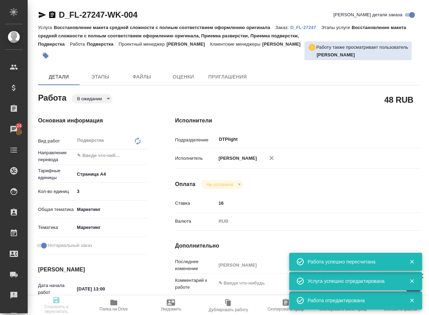
type input "pending"
type textarea "Подверстка"
type textarea "x"
type input "5f036ec4e16dec2d6b59c8ff"
type input "3"
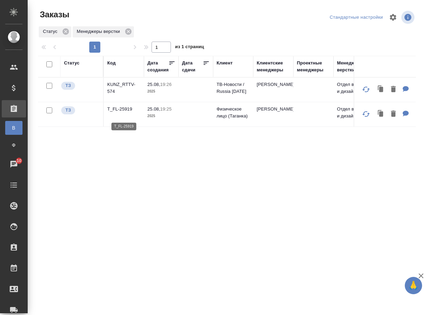
click at [122, 112] on p "T_FL-25919" at bounding box center [123, 109] width 33 height 7
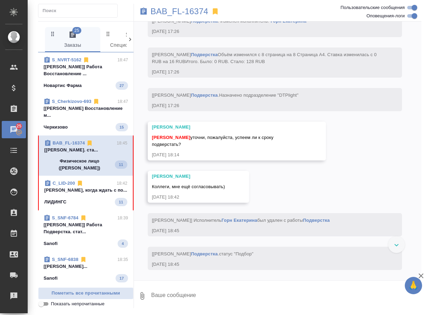
scroll to position [2554, 0]
click at [309, 209] on div "22.08, [DATE] [[PERSON_NAME]] Задана общая тематика: Юридическая/Финансовая [DA…" at bounding box center [278, 150] width 288 height 258
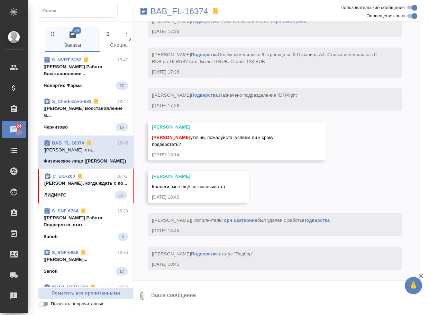
scroll to position [2589, 0]
click at [194, 301] on textarea at bounding box center [286, 296] width 271 height 24
type textarea "т"
click at [181, 295] on textarea at bounding box center [286, 296] width 271 height 24
click at [285, 296] on textarea "привет, до испола не могу достучаться, сейчас меняем его" at bounding box center [281, 296] width 260 height 24
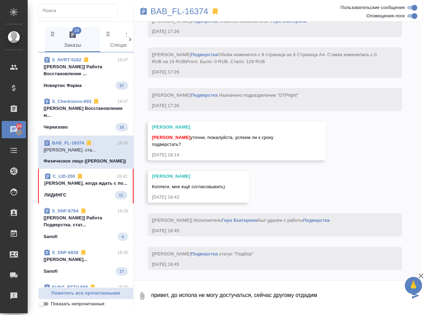
type textarea "привет, до испола не могу достучаться, сейчас другому отдадим"
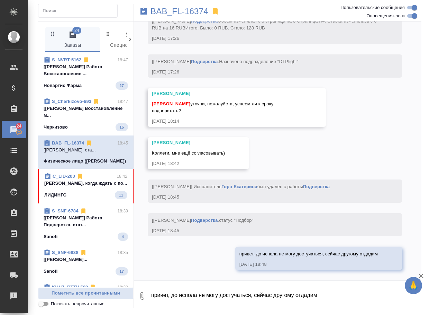
scroll to position [2629, 0]
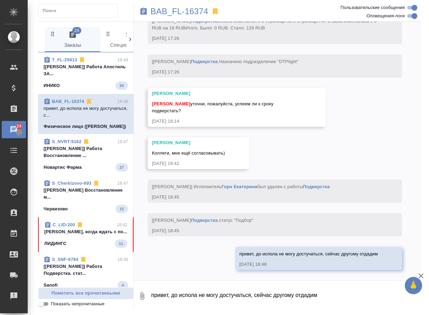
click at [75, 247] on div "ЛИДИНГС 11" at bounding box center [85, 243] width 83 height 8
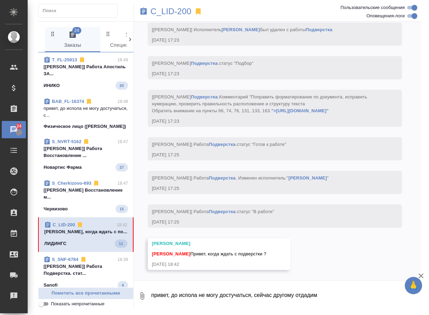
scroll to position [3573, 0]
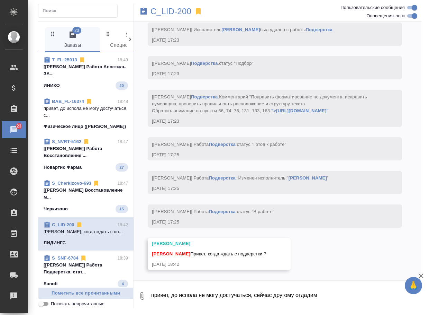
click at [176, 292] on textarea "привет, до испола не могу достучаться, сейчас другому отдадим" at bounding box center [286, 296] width 271 height 24
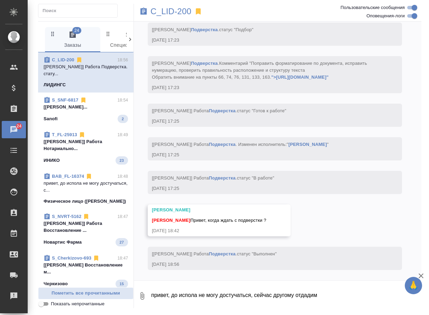
scroll to position [3606, 0]
click at [197, 286] on textarea "привет, до испола не могу достучаться, сейчас другому отдадим" at bounding box center [286, 296] width 271 height 24
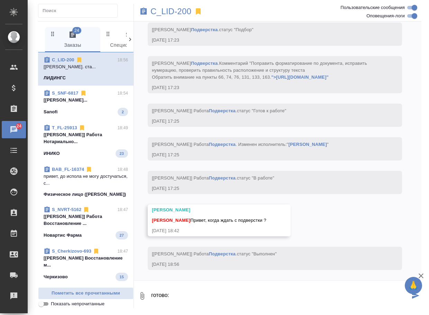
paste textarea "https://drive.awatera.com/apps/files/files/10196023?dir=/Shares/%D0%9B%D0%98%D0…"
type textarea "готово: https://drive.awatera.com/apps/files/files/10196023?dir=/Shares/%D0%9B%…"
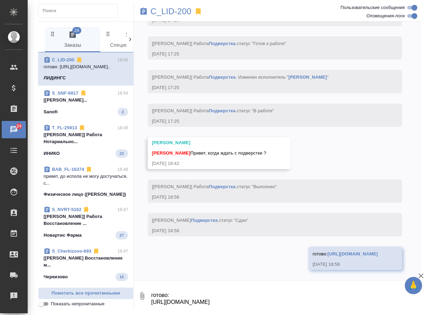
scroll to position [3694, 0]
click at [94, 293] on span "Пометить все прочитанными" at bounding box center [86, 293] width 88 height 8
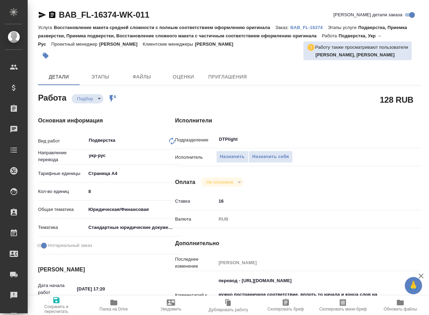
type textarea "x"
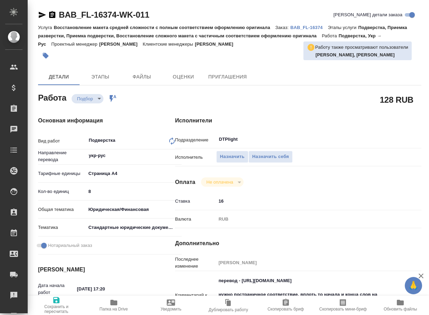
type textarea "x"
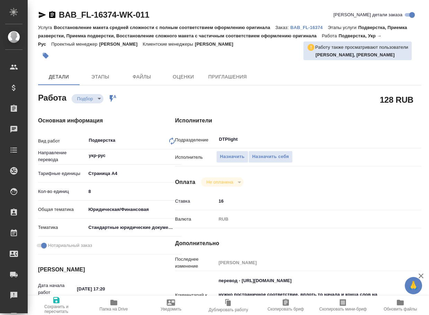
type textarea "x"
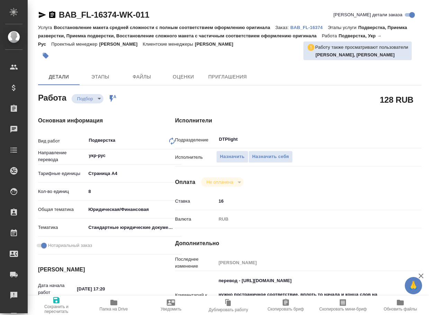
type textarea "x"
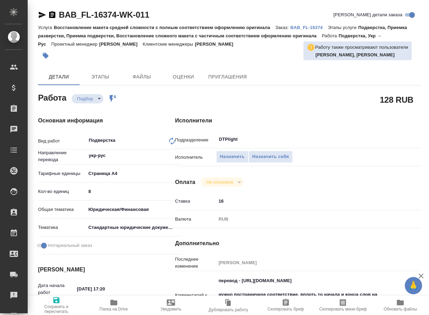
type textarea "x"
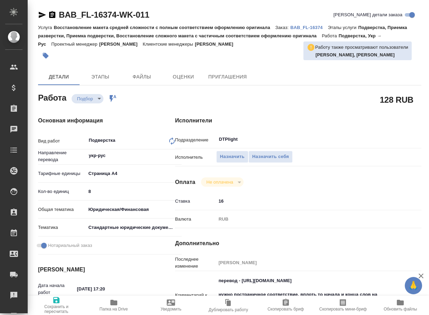
type textarea "x"
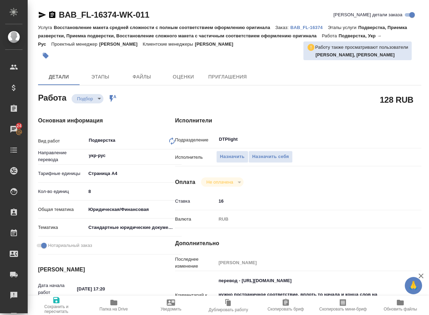
type textarea "x"
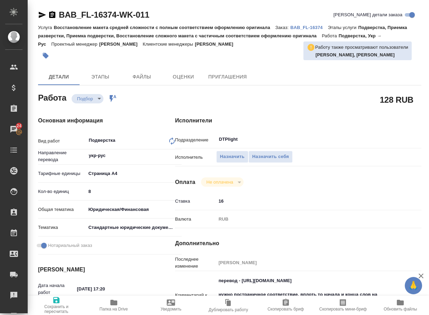
type textarea "x"
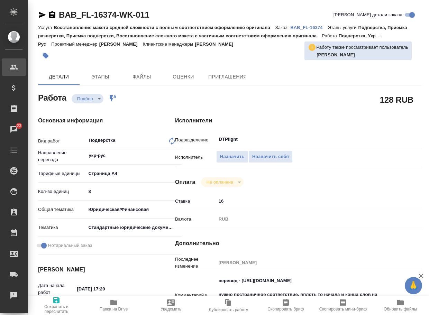
type textarea "x"
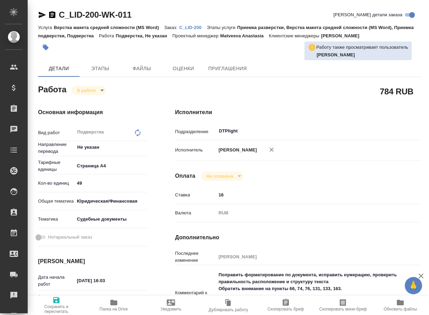
type textarea "x"
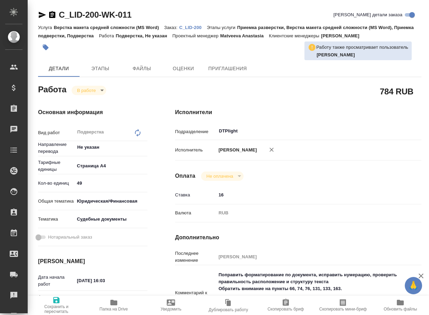
type textarea "x"
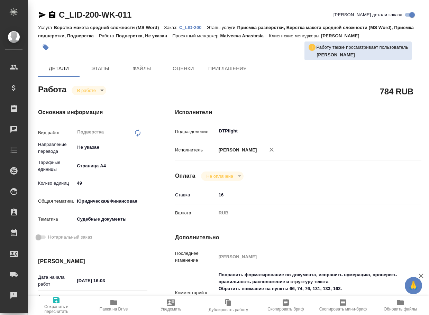
type textarea "x"
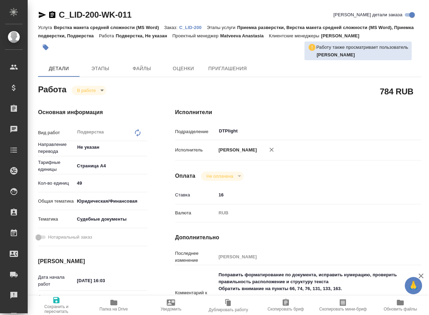
type textarea "x"
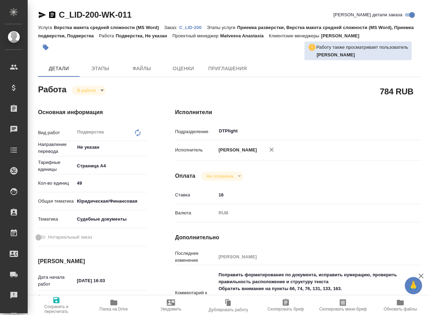
type textarea "x"
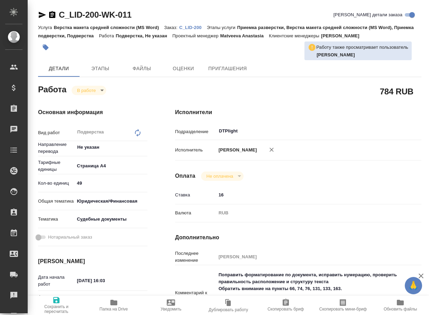
click at [40, 16] on icon "button" at bounding box center [42, 15] width 7 height 6
type textarea "x"
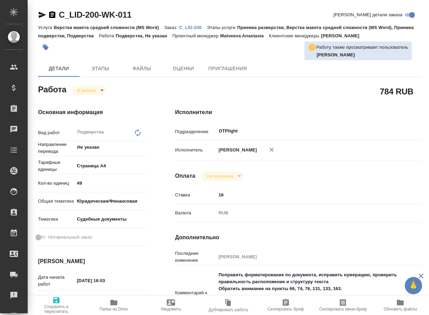
type textarea "x"
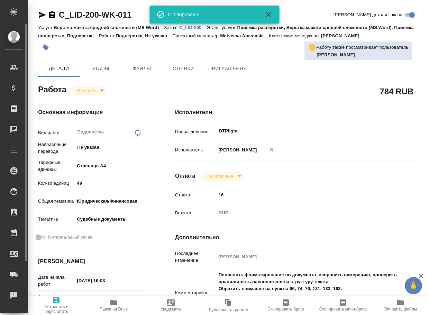
type textarea "x"
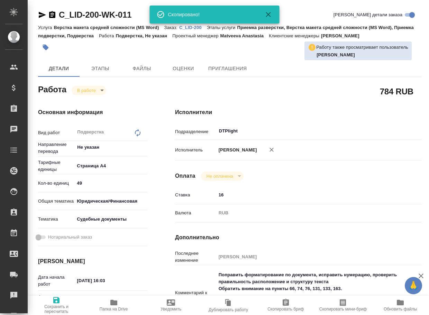
type textarea "x"
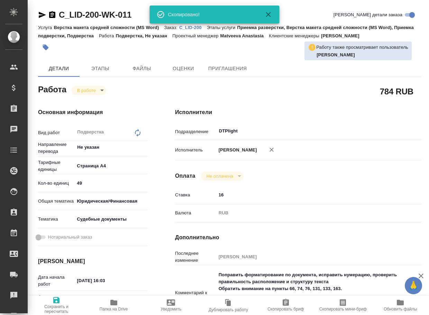
type textarea "x"
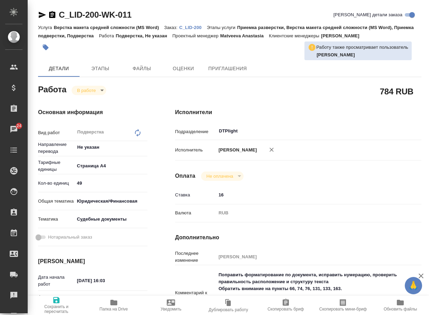
click at [118, 304] on icon "button" at bounding box center [114, 303] width 8 height 8
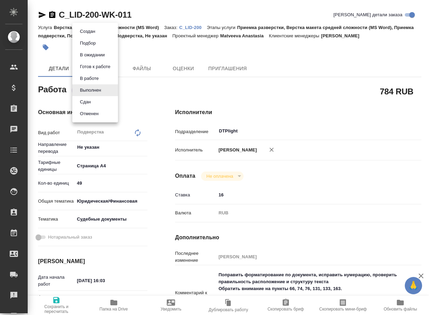
click at [88, 93] on body "🙏 .cls-1 fill:#fff; AWATERA Arsenyeva [PERSON_NAME] Спецификации Заказы Чаты To…" at bounding box center [214, 157] width 429 height 315
type textarea "x"
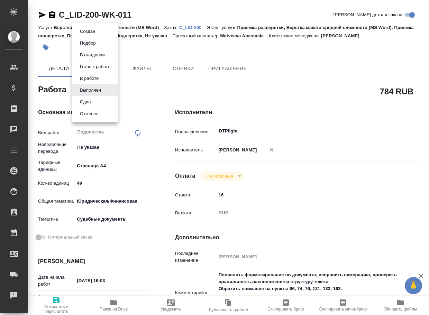
type textarea "x"
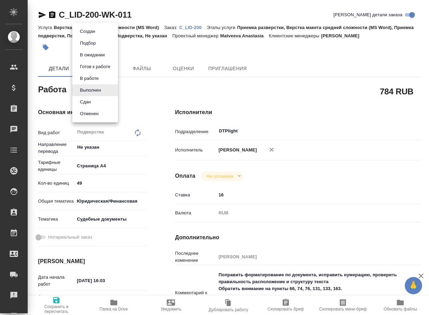
type textarea "x"
click at [91, 102] on button "Сдан" at bounding box center [85, 102] width 15 height 8
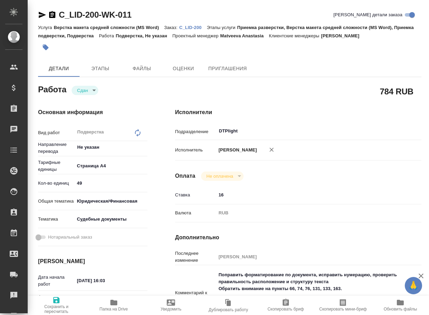
type textarea "x"
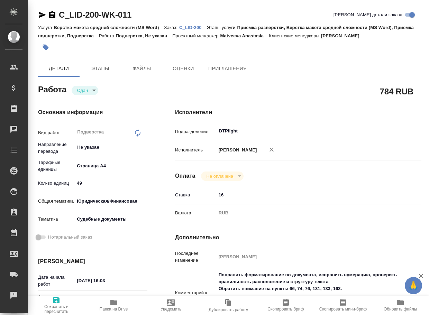
type textarea "x"
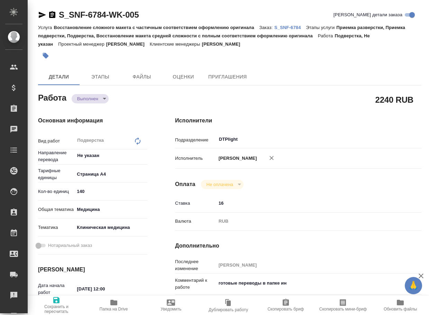
type textarea "x"
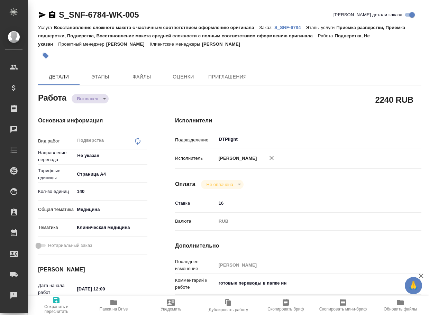
type textarea "x"
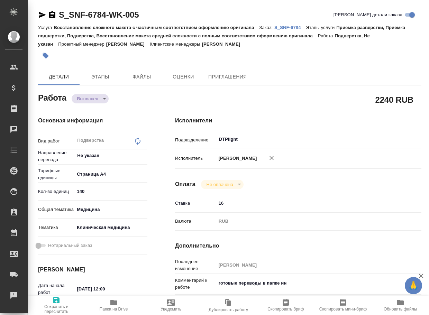
type textarea "x"
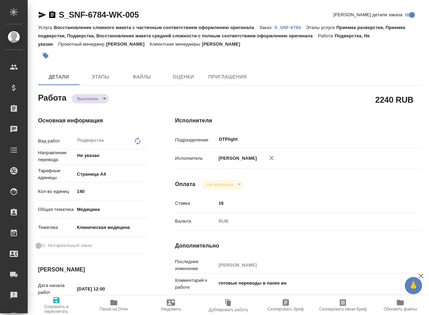
type textarea "x"
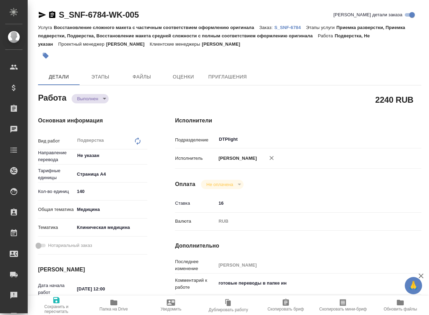
type textarea "x"
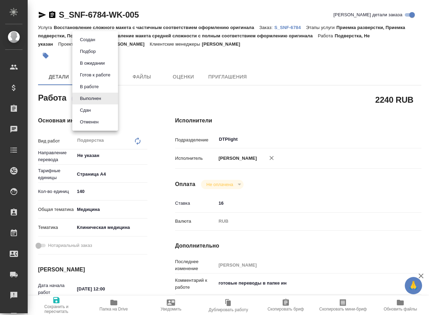
click at [92, 96] on body "🙏 .cls-1 fill:#fff; AWATERA Arsenyeva Vera Клиенты Спецификации Заказы 0 Чаты T…" at bounding box center [214, 157] width 429 height 315
click at [90, 109] on button "Сдан" at bounding box center [85, 111] width 15 height 8
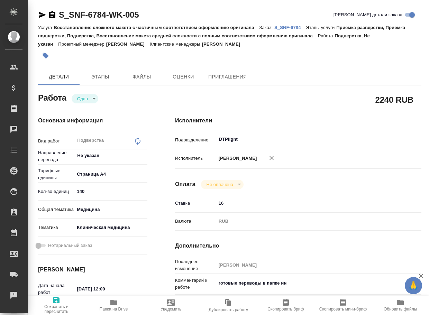
type textarea "x"
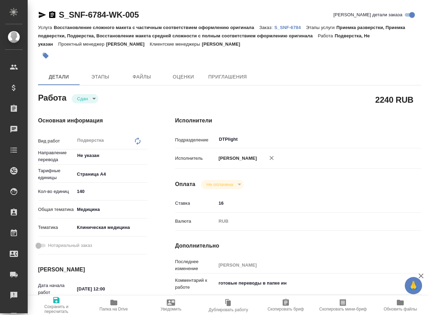
click at [300, 28] on p "S_SNF-6784" at bounding box center [290, 27] width 32 height 5
type textarea "x"
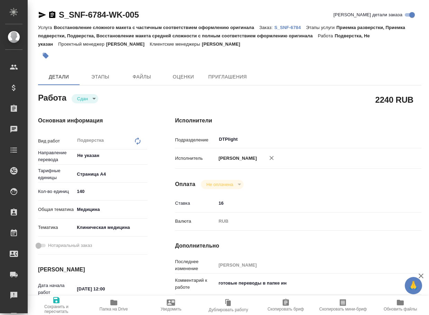
type textarea "x"
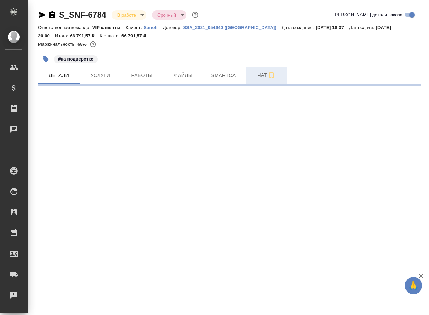
select select "RU"
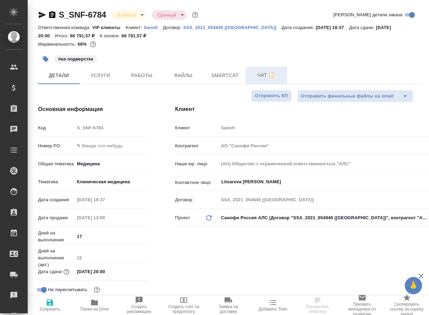
click at [260, 77] on span "Чат" at bounding box center [266, 75] width 33 height 9
type textarea "x"
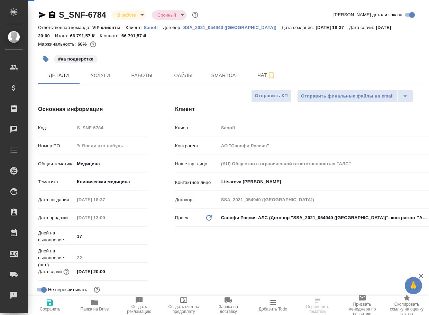
type textarea "x"
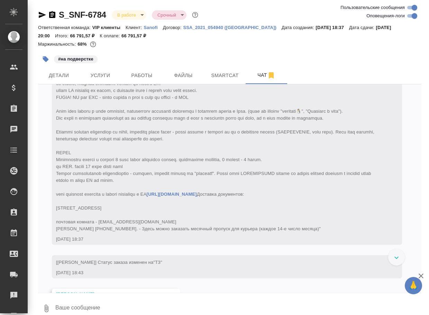
click at [106, 309] on textarea at bounding box center [238, 309] width 367 height 24
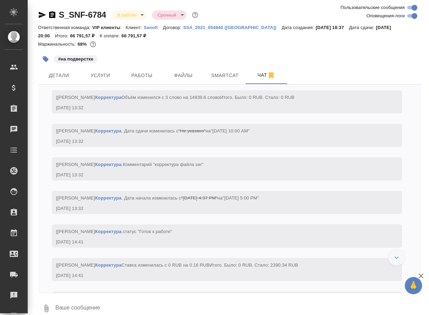
paste textarea "https://drive.awatera.com/apps/files/files/10064089?dir=/Shares/Sanofi/Orders/S…"
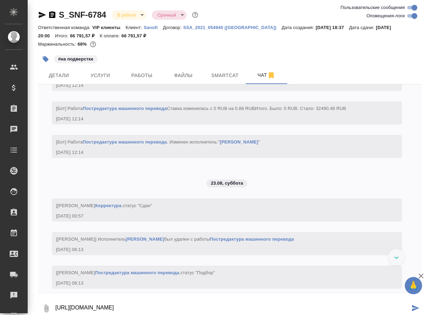
scroll to position [4185, 0]
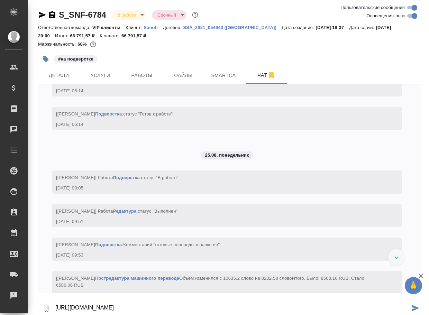
type textarea "https://drive.awatera.com/apps/files/files/10064089?dir=/Shares/Sanofi/Orders/S…"
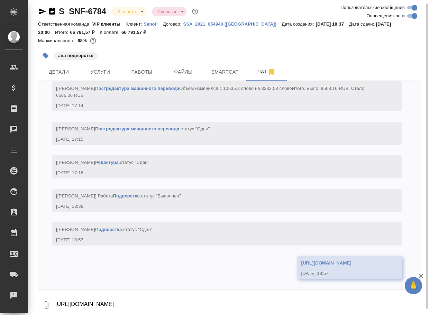
scroll to position [4485, 0]
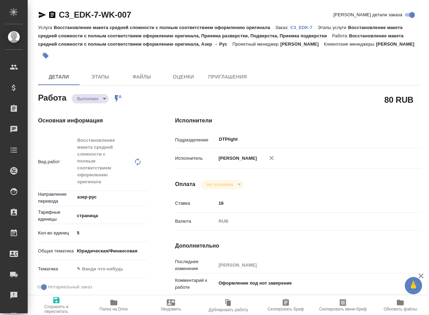
type textarea "x"
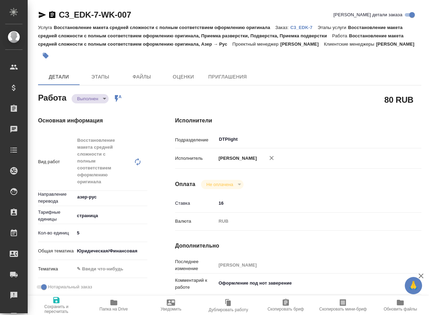
type textarea "x"
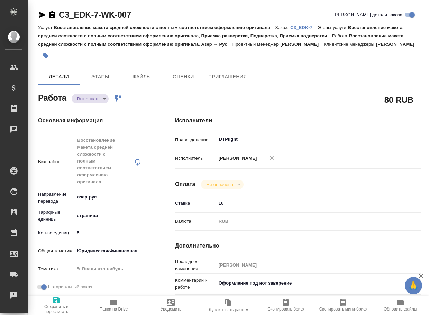
type textarea "x"
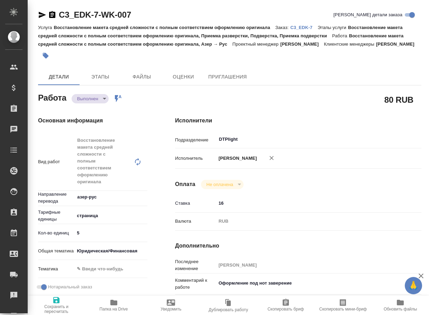
click at [119, 303] on span "Папка на Drive" at bounding box center [113, 305] width 49 height 13
type textarea "x"
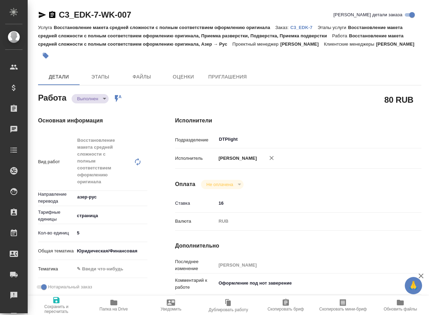
type textarea "x"
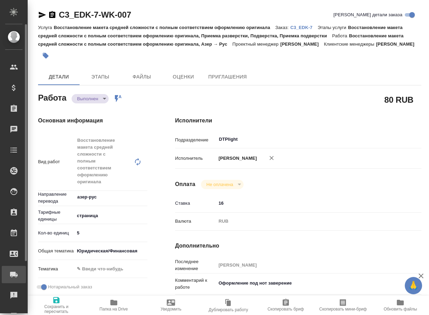
type textarea "x"
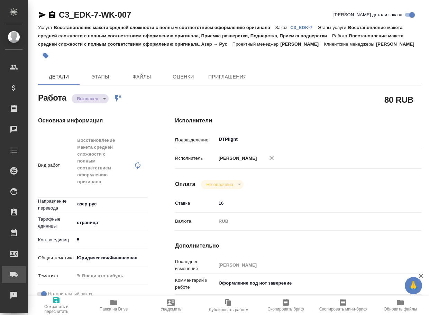
type textarea "x"
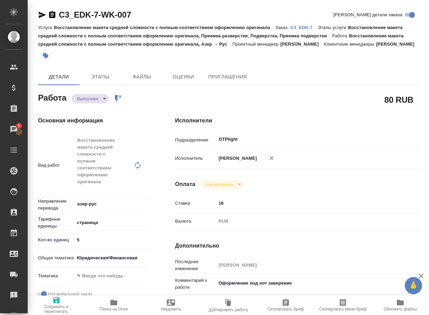
click at [92, 106] on body "🙏 .cls-1 fill:#fff; AWATERA Arsenyeva Vera Клиенты Спецификации Заказы 5 Чаты T…" at bounding box center [214, 157] width 429 height 315
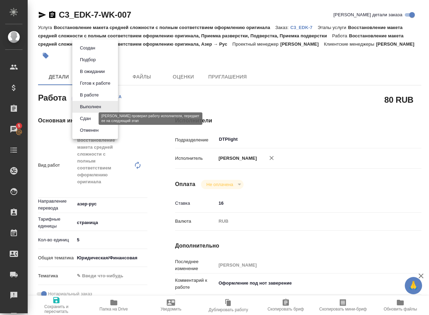
click at [90, 119] on button "Сдан" at bounding box center [85, 119] width 15 height 8
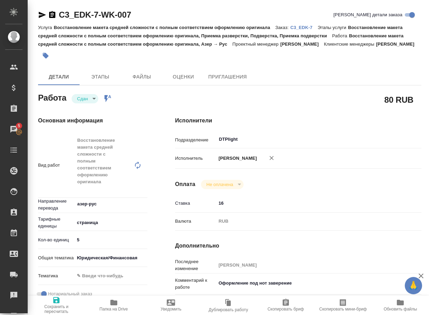
click at [309, 26] on p "C3_EDK-7" at bounding box center [303, 27] width 27 height 5
type textarea "x"
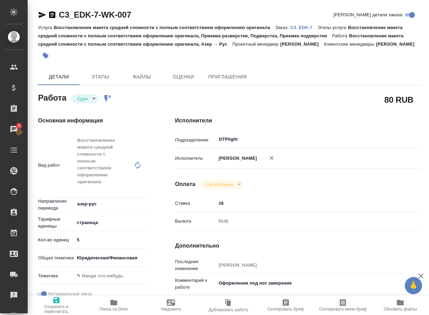
type textarea "x"
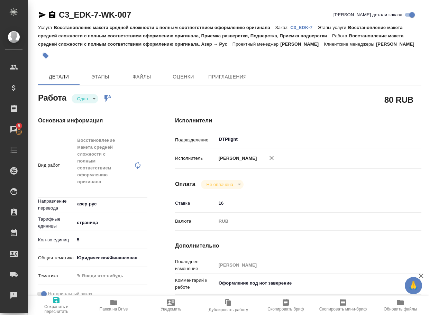
type textarea "x"
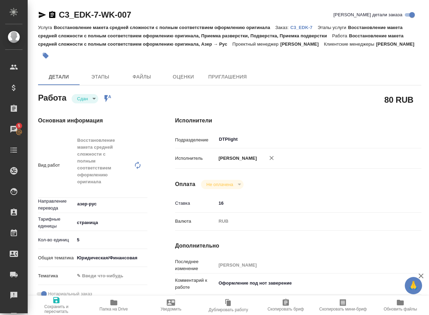
type textarea "x"
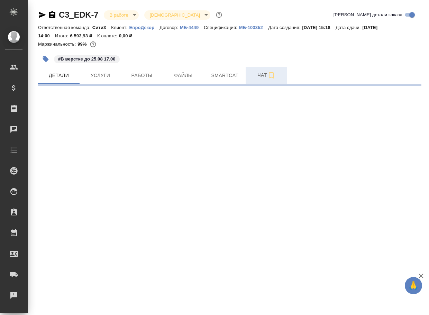
select select "RU"
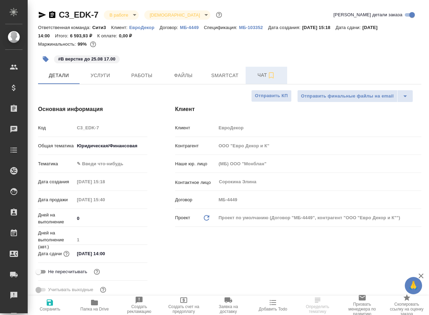
type textarea "x"
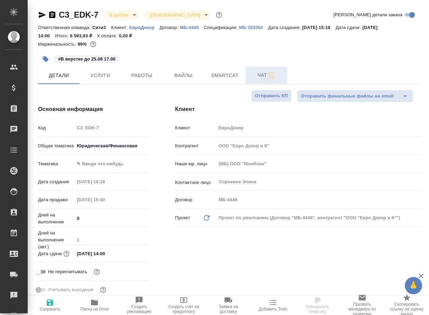
type textarea "x"
click at [257, 71] on button "Чат" at bounding box center [267, 75] width 42 height 17
type textarea "x"
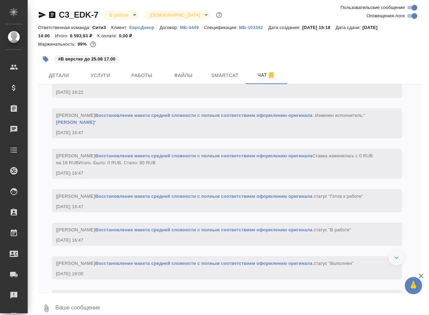
click at [91, 312] on textarea at bounding box center [238, 309] width 367 height 24
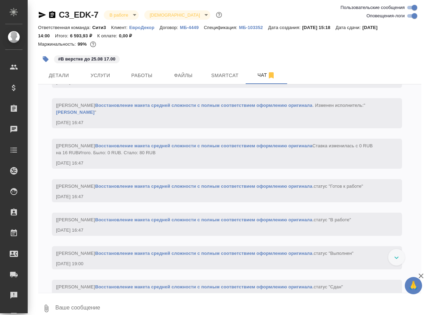
scroll to position [701, 0]
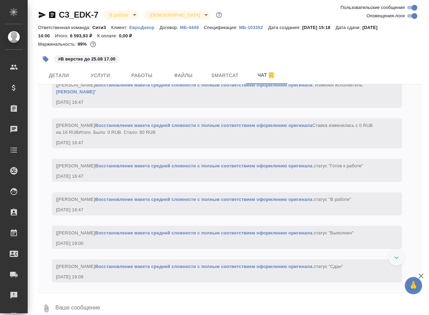
paste textarea "[URL][DOMAIN_NAME]"
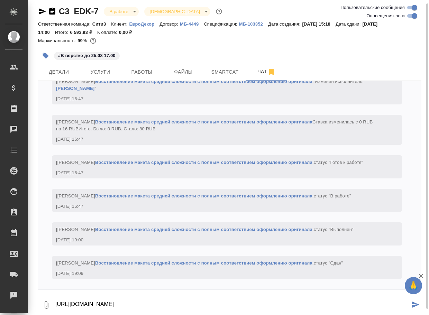
type textarea "[URL][DOMAIN_NAME]"
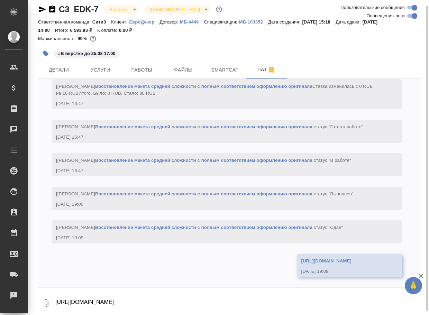
scroll to position [783, 0]
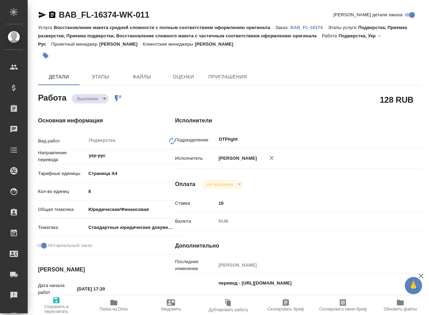
type textarea "x"
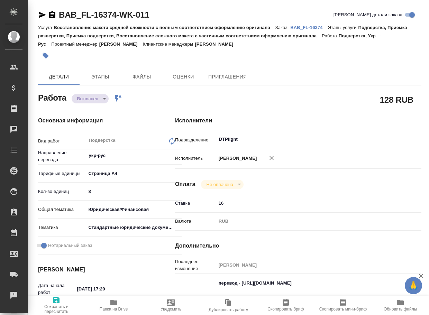
type textarea "x"
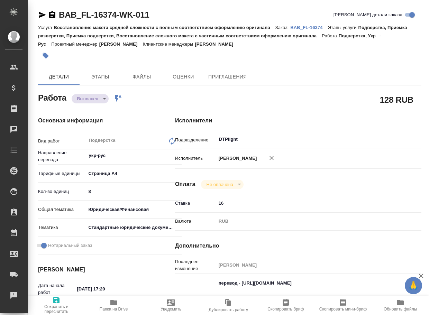
type textarea "x"
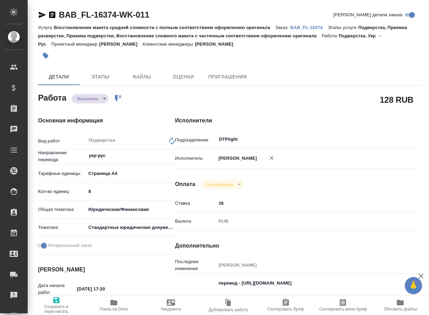
type textarea "x"
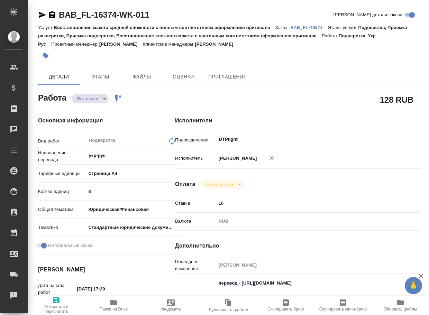
type textarea "x"
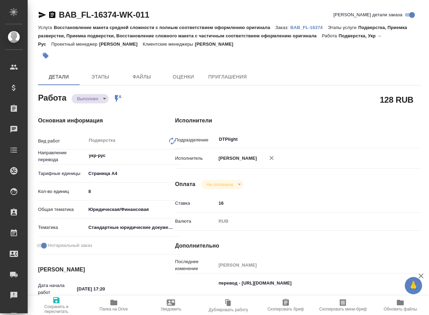
type textarea "x"
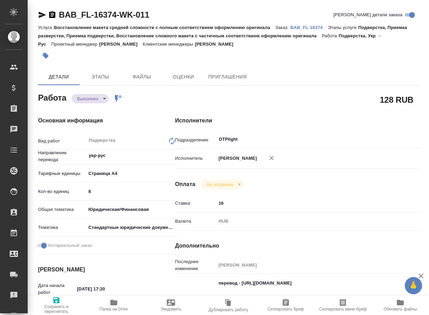
click at [111, 307] on span "Папка на Drive" at bounding box center [114, 309] width 28 height 5
type textarea "x"
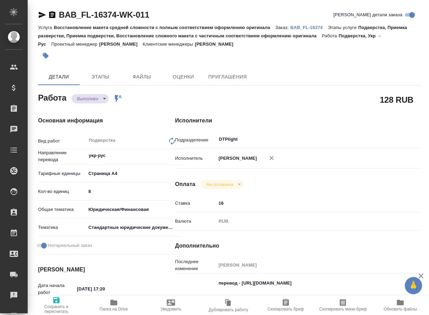
type textarea "x"
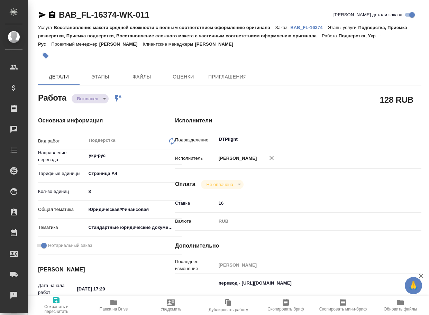
type textarea "x"
click at [97, 99] on body "🙏 .cls-1 fill:#fff; AWATERA Arsenyeva [PERSON_NAME] Спецификации Заказы 5 Чаты …" at bounding box center [214, 157] width 429 height 315
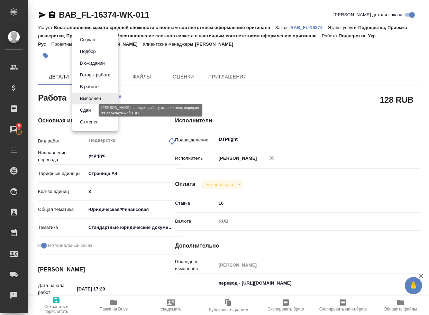
click at [85, 109] on button "Сдан" at bounding box center [85, 111] width 15 height 8
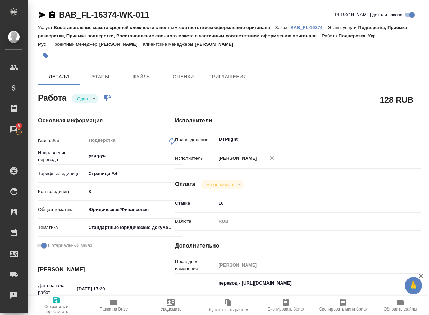
click at [308, 26] on p "BAB_FL-16374" at bounding box center [308, 27] width 37 height 5
type textarea "x"
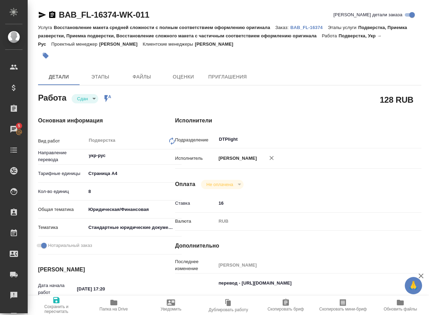
type textarea "x"
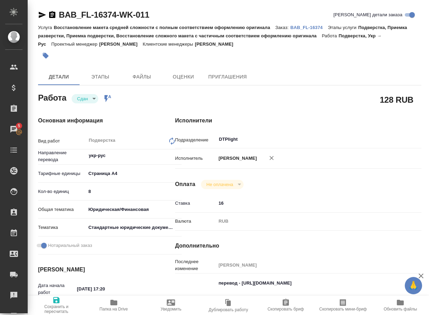
type textarea "x"
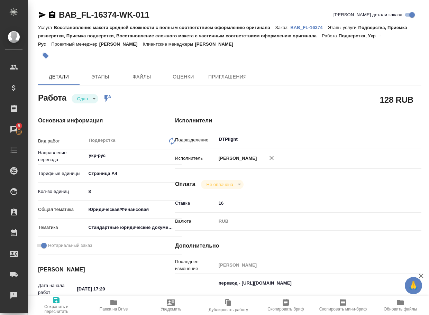
type textarea "x"
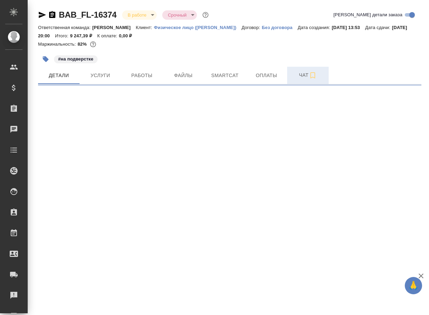
click at [296, 72] on span "Чат" at bounding box center [307, 75] width 33 height 9
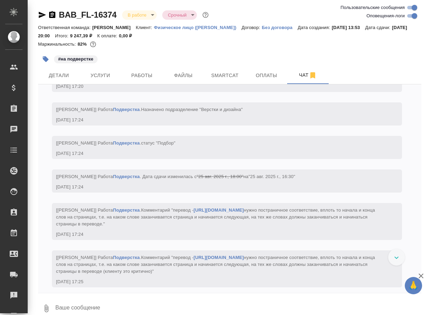
click at [121, 307] on textarea at bounding box center [238, 309] width 367 height 24
paste textarea "https://drive.awatera.com/apps/files/files/10196159?dir=/Shares/FL_BAB/Orders/B…"
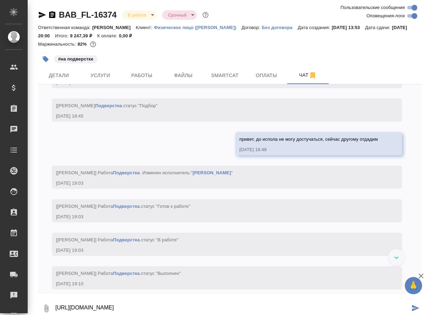
type textarea "https://drive.awatera.com/apps/files/files/10196159?dir=/Shares/FL_BAB/Orders/B…"
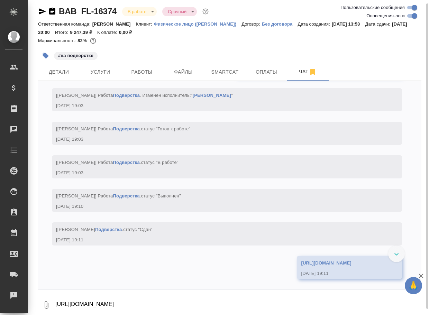
scroll to position [2735, 0]
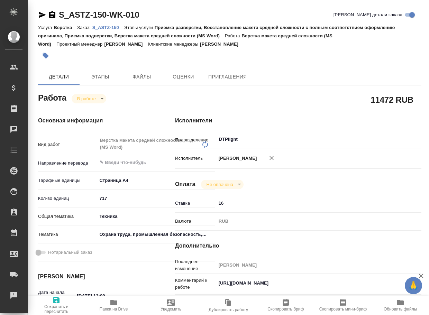
type textarea "x"
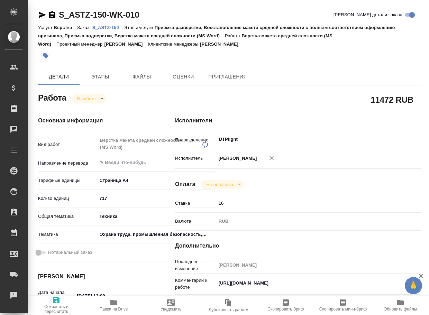
type textarea "x"
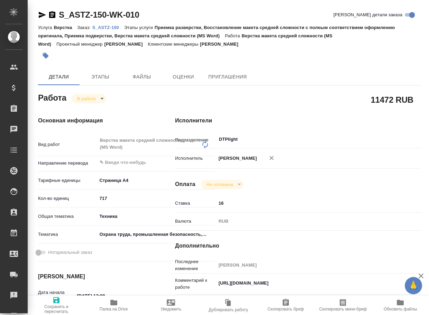
type textarea "x"
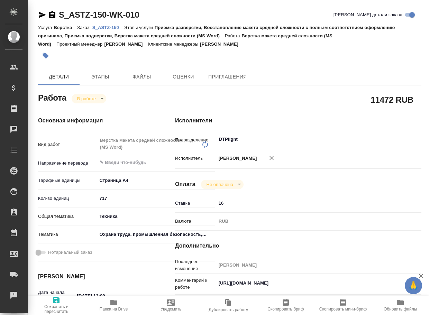
type textarea "x"
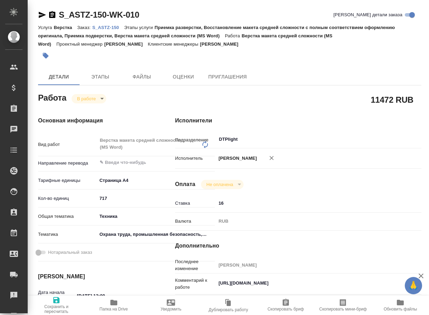
click at [115, 310] on span "Папка на Drive" at bounding box center [114, 309] width 28 height 5
type textarea "x"
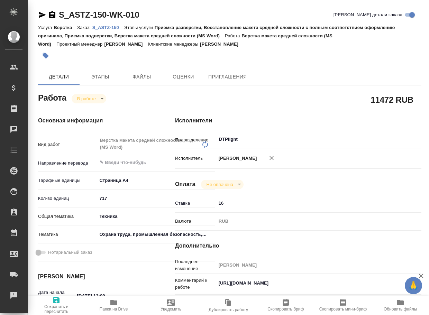
type textarea "x"
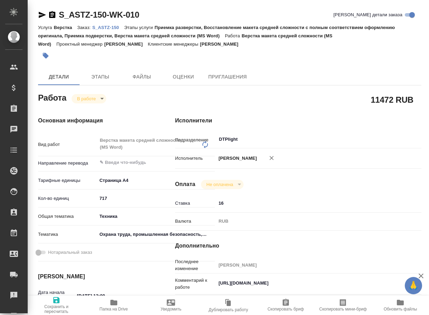
type textarea "x"
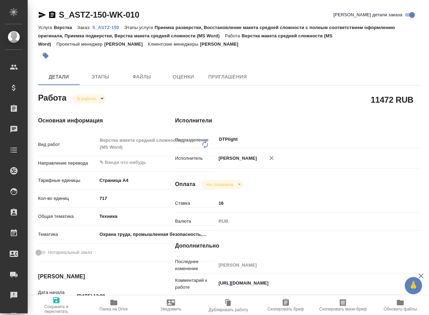
type textarea "x"
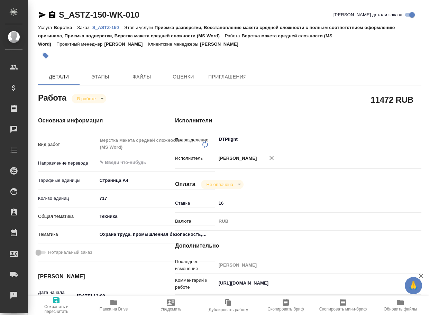
type textarea "x"
click at [113, 26] on p "S_ASTZ-150" at bounding box center [108, 27] width 32 height 5
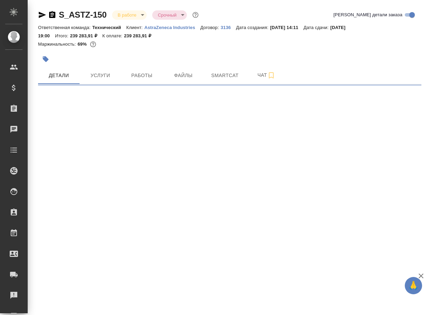
select select "RU"
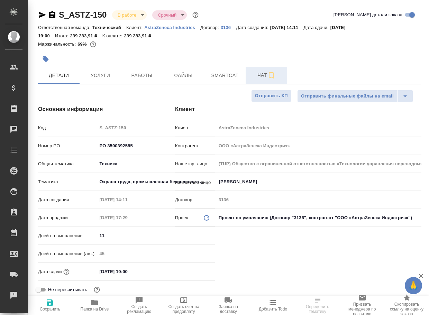
type textarea "x"
click at [261, 75] on span "Чат" at bounding box center [266, 75] width 33 height 9
type textarea "x"
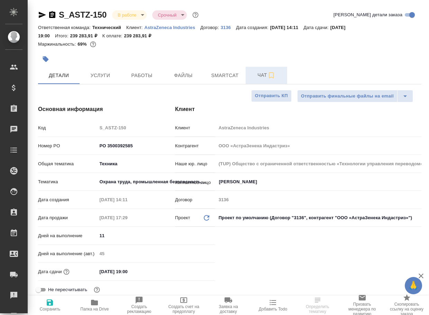
type textarea "x"
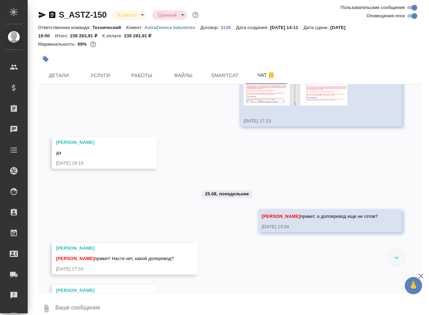
click at [106, 307] on textarea at bounding box center [238, 309] width 367 height 24
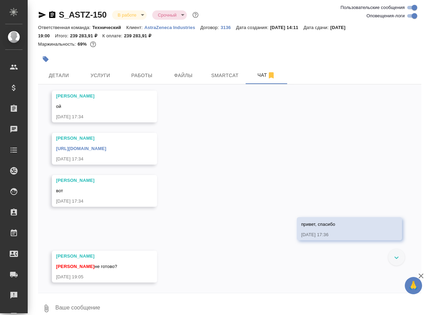
scroll to position [4683, 0]
click at [47, 305] on icon "button" at bounding box center [46, 308] width 8 height 8
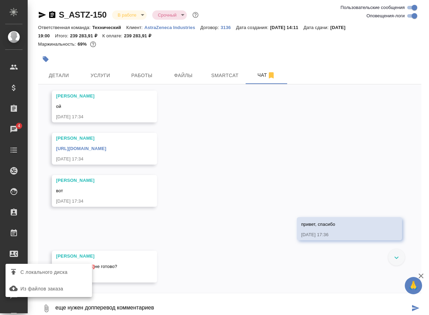
click at [53, 274] on span "С локального диска" at bounding box center [43, 272] width 47 height 9
click at [0, 0] on input "С локального диска" at bounding box center [0, 0] width 0 height 0
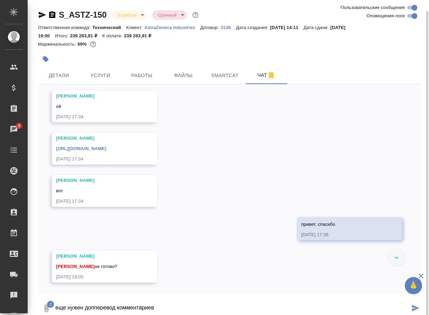
scroll to position [6, 0]
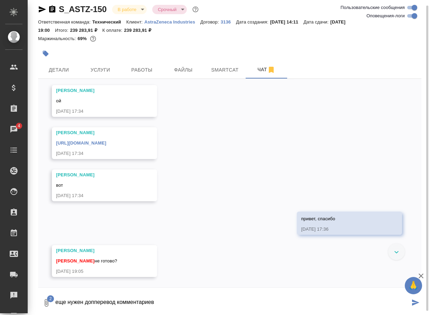
click at [166, 302] on textarea "еще нужен допперевод комментариев" at bounding box center [232, 303] width 355 height 24
type textarea "еще нужен допперевод комментариев"
click at [166, 302] on textarea "еще нужен допперевод комментариев" at bounding box center [238, 303] width 367 height 24
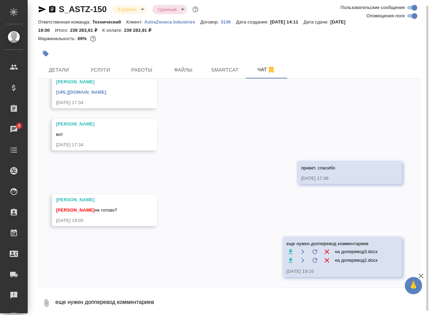
scroll to position [4812, 0]
paste textarea "https://drive.awatera.com/apps/files/files/10105348?dir=/Shares/AstraZeneca/Ord…"
type textarea "готовы 11 файлов: https://drive.awatera.com/apps/files/files/10105348?dir=/Shar…"
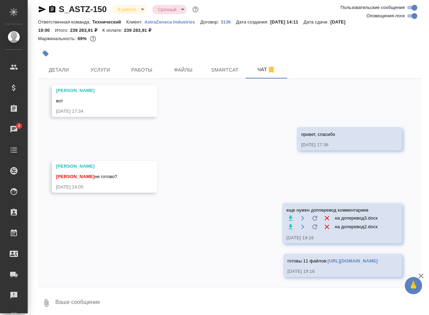
scroll to position [4860, 0]
click at [84, 301] on textarea at bounding box center [238, 303] width 367 height 24
type textarea "остались 7 файлов вот без переведнных комментариев"
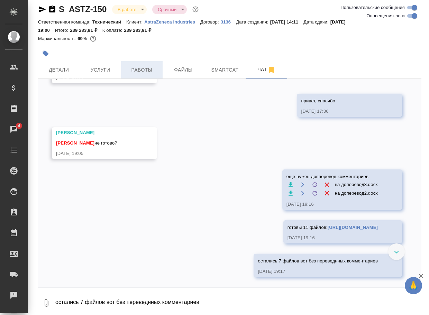
scroll to position [4893, 0]
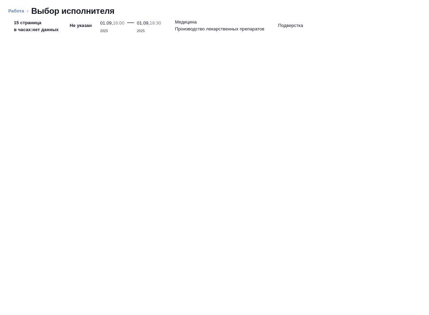
type textarea "x"
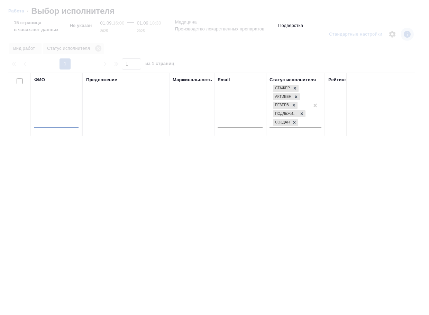
click at [62, 124] on input "text" at bounding box center [56, 123] width 44 height 9
type input "сархатов"
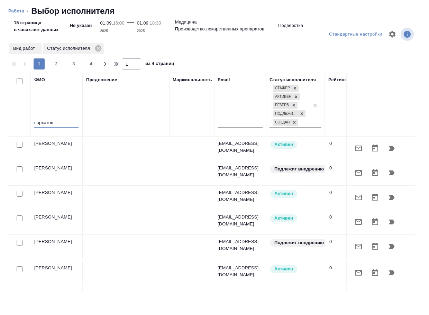
type textarea "x"
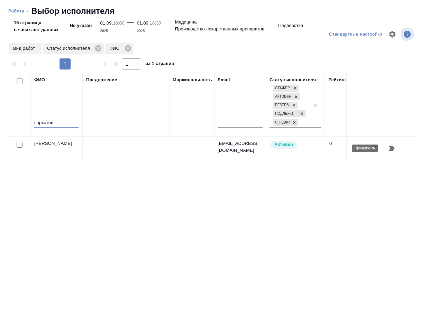
type input "сархатов"
drag, startPoint x: 390, startPoint y: 148, endPoint x: 386, endPoint y: 137, distance: 11.5
click at [391, 149] on icon "button" at bounding box center [392, 148] width 6 height 5
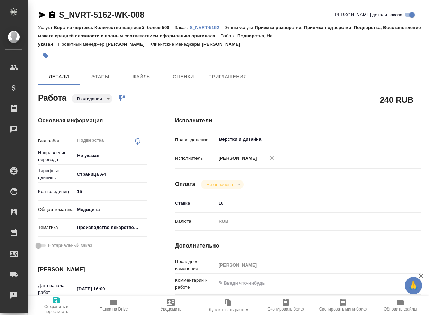
type textarea "x"
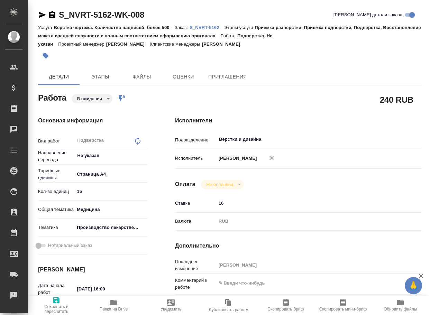
type textarea "x"
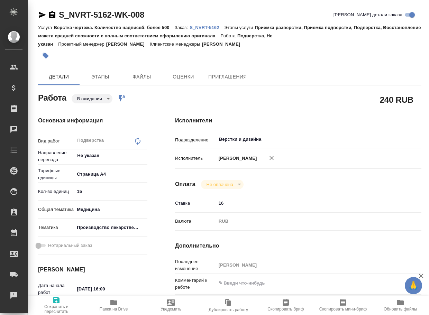
type textarea "x"
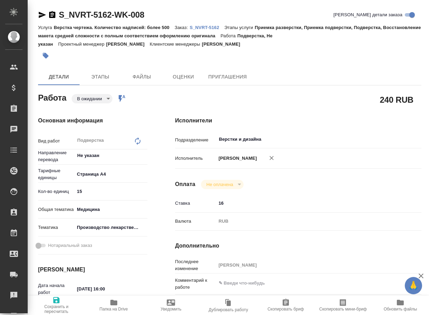
type textarea "x"
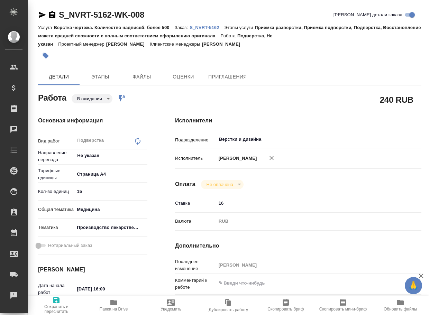
type textarea "x"
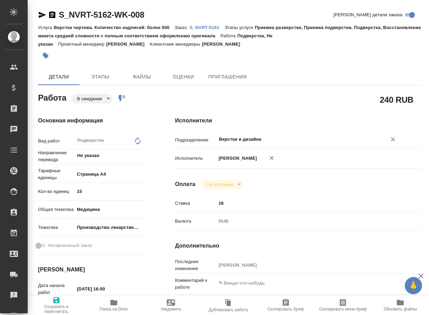
type textarea "x"
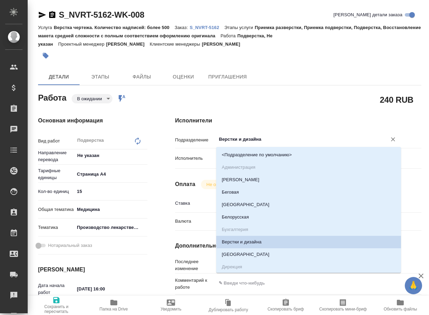
click at [287, 140] on input "Верстки и дизайна" at bounding box center [296, 139] width 157 height 8
type textarea "x"
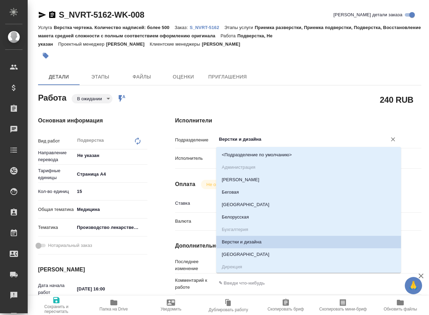
type textarea "x"
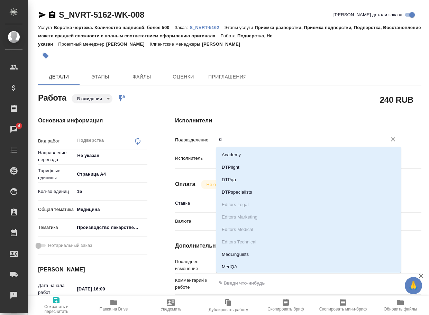
type input "dt"
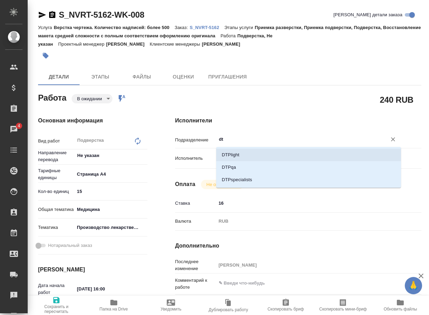
click at [239, 154] on li "DTPlight" at bounding box center [308, 155] width 185 height 12
type textarea "x"
type input "DTPlight"
type textarea "x"
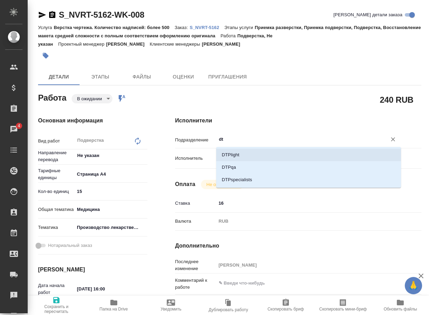
type textarea "x"
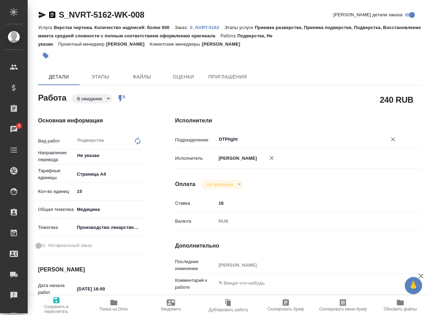
type input "DTPlight"
click at [55, 308] on span "Сохранить и пересчитать" at bounding box center [56, 309] width 49 height 10
type textarea "x"
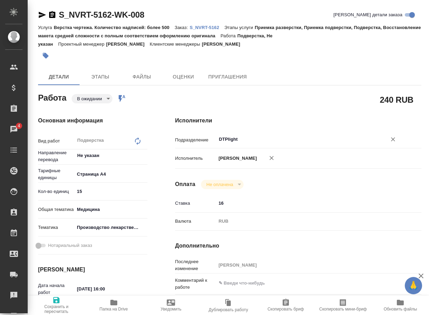
type textarea "x"
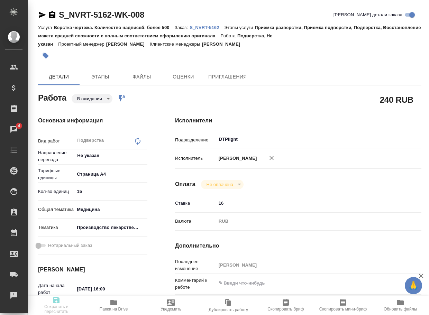
type textarea "x"
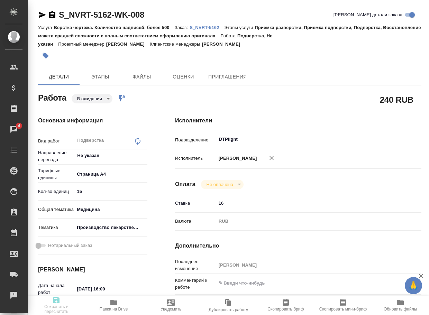
type textarea "x"
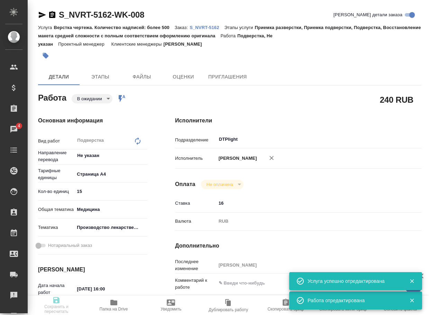
type input "pending"
type textarea "Подверстка"
type textarea "x"
type input "Не указан"
type input "5f036ec4e16dec2d6b59c8ff"
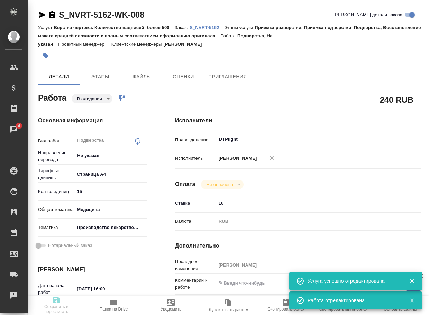
type input "15"
type input "med"
type input "614982fec5ecbb70f805293f"
type input "01.09.2025 16:00"
type input "01.09.2025 18:30"
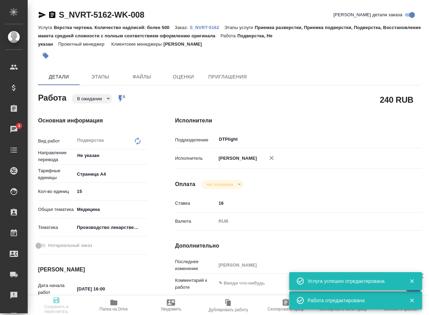
type input "01.09.2025 19:00"
type input "DTPlight"
type input "notPayed"
type input "16"
type input "RUB"
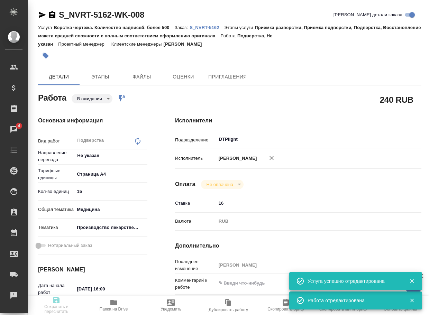
type input "[PERSON_NAME]"
type textarea "x"
type textarea "/Clients/Novartos_Pharma/Orders/S_NVRT-5162/DTP/S_NVRT-5162-WK-008"
type textarea "x"
type input "S_NVRT-5162"
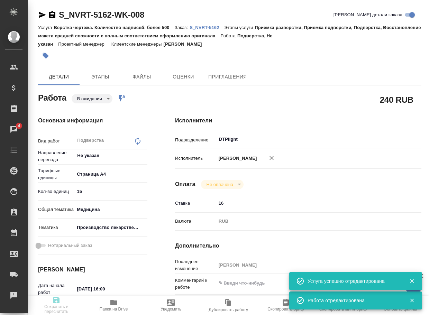
type input "Верстка чертежа. Количество надписей: более 500"
type input "Приемка разверстки, Приемка подверстки, Подверстка, Восстановление макета средн…"
type input "Сайдашева Диляра"
type input "[PERSON_NAME]"
type input "/Clients/Novartos_Pharma/Orders/S_NVRT-5162"
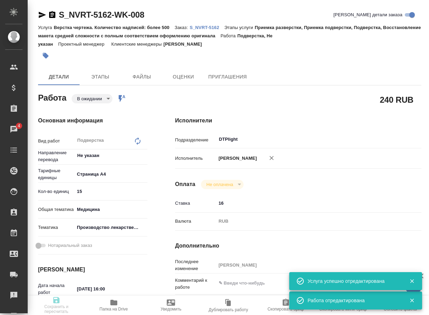
type textarea "x"
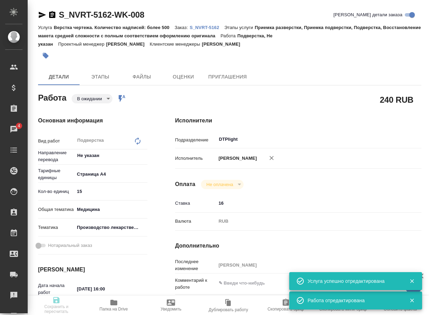
type textarea "x"
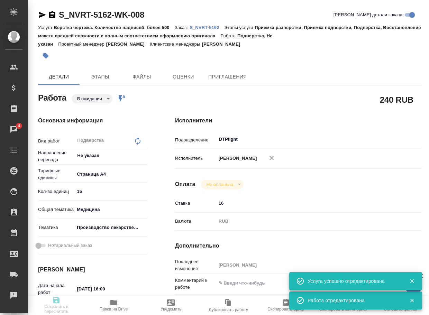
type textarea "x"
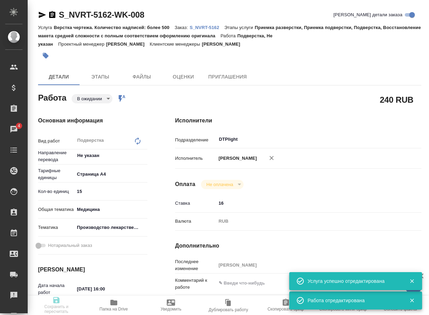
type textarea "x"
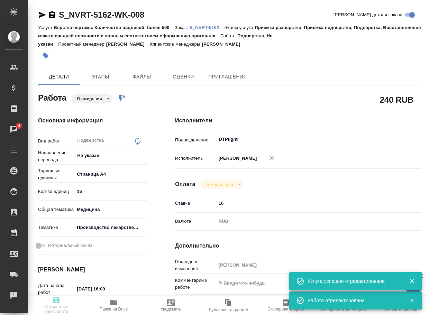
type textarea "x"
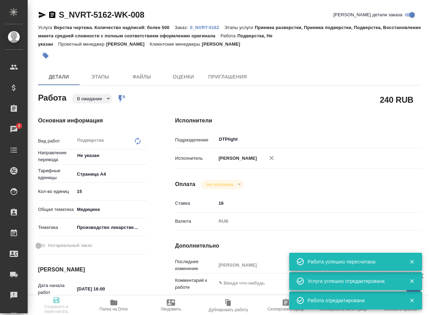
type input "pending"
type textarea "Подверстка"
type textarea "x"
type input "Не указан"
type input "5f036ec4e16dec2d6b59c8ff"
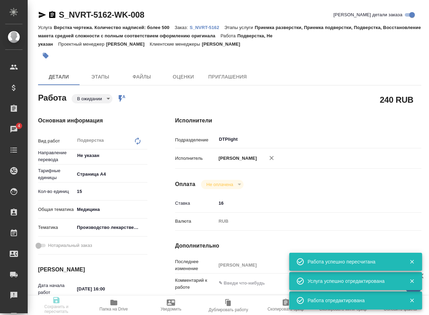
type input "15"
type input "med"
type input "614982fec5ecbb70f805293f"
type input "01.09.2025 16:00"
type input "01.09.2025 18:30"
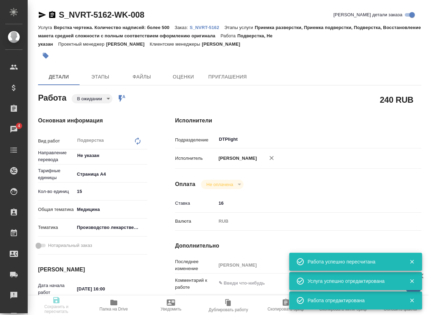
type input "01.09.2025 19:00"
type input "DTPlight"
type input "notPayed"
type input "16"
type input "RUB"
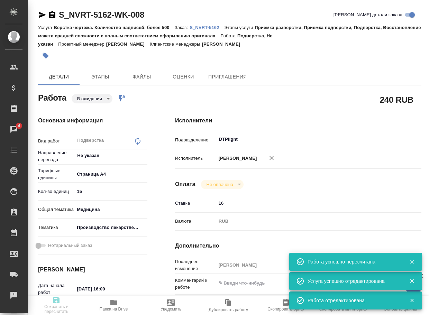
type input "[PERSON_NAME]"
type textarea "x"
type textarea "/Clients/Novartos_Pharma/Orders/S_NVRT-5162/DTP/S_NVRT-5162-WK-008"
type textarea "x"
type input "S_NVRT-5162"
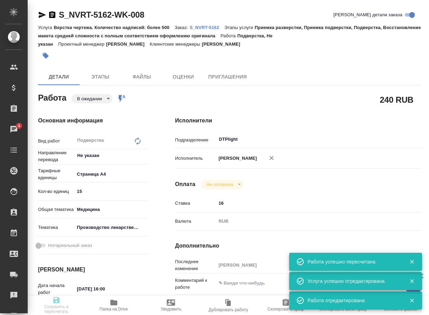
type input "Верстка чертежа. Количество надписей: более 500"
type input "Приемка разверстки, Приемка подверстки, Подверстка, Восстановление макета средн…"
type input "[PERSON_NAME]"
type input "/Clients/Novartos_Pharma/Orders/S_NVRT-5162"
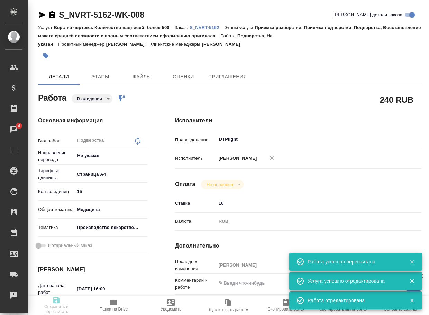
type textarea "x"
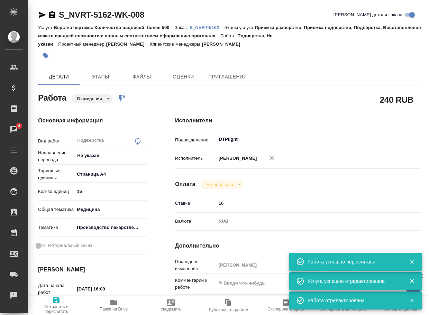
type textarea "x"
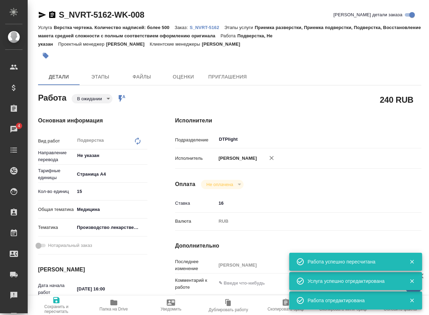
type textarea "x"
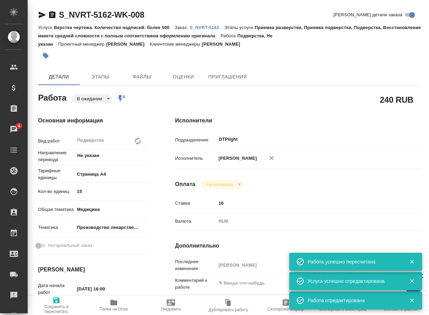
type textarea "x"
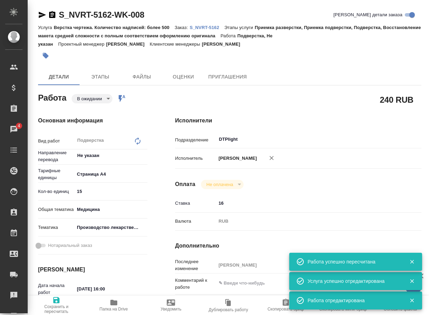
type textarea "x"
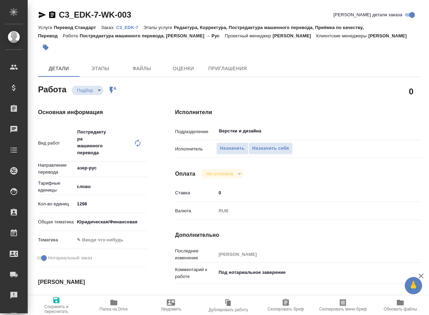
click at [41, 14] on icon "button" at bounding box center [42, 15] width 7 height 6
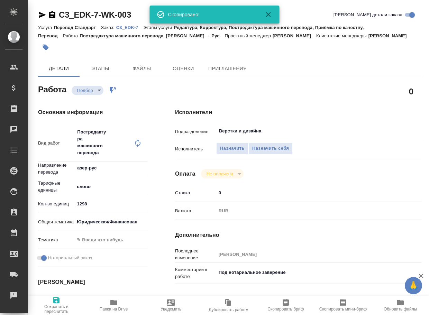
click at [135, 31] on div "Услуга Перевод Стандарт Заказ: C3_EDK-7 Этапы услуги Редактура, Корректура, Пос…" at bounding box center [229, 31] width 383 height 17
click at [135, 28] on p "C3_EDK-7" at bounding box center [129, 27] width 27 height 5
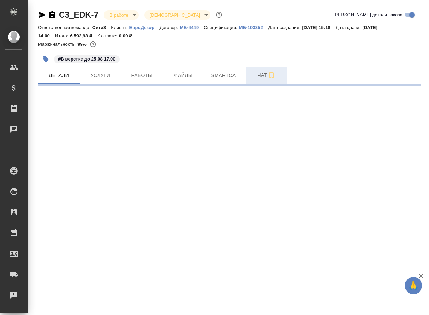
select select "RU"
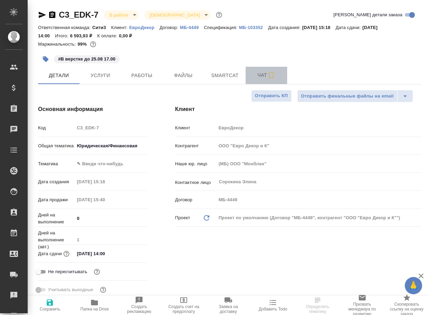
click at [263, 73] on span "Чат" at bounding box center [266, 75] width 33 height 9
type textarea "x"
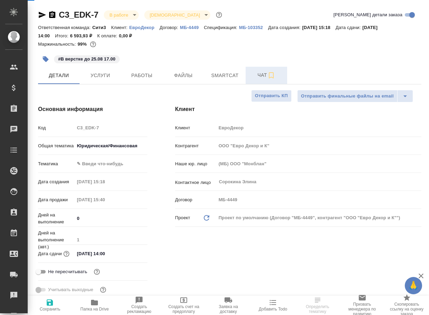
type textarea "x"
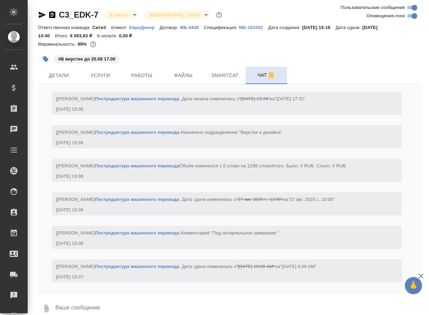
scroll to position [1053, 0]
click at [76, 305] on textarea at bounding box center [238, 309] width 367 height 24
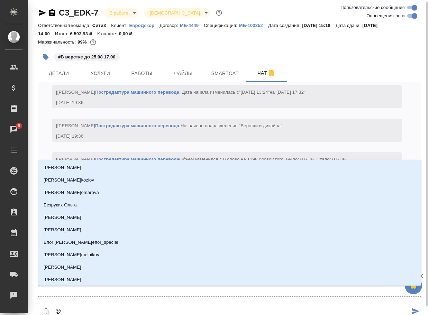
type textarea "@ь"
type input "ь"
type textarea "@ьа"
type input "ьа"
type textarea "@ьаь"
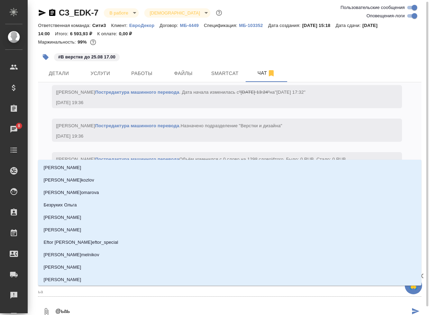
type input "ьаь"
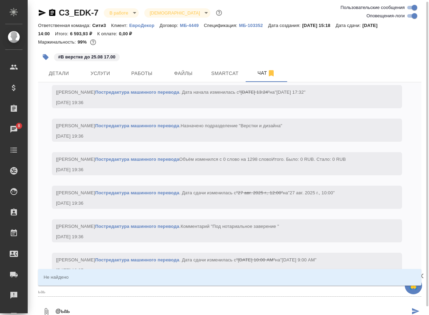
type textarea "@ьа"
type input "ьа"
type textarea "@ь"
type input "ь"
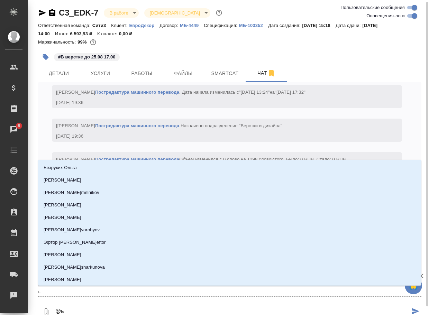
type textarea "@"
type textarea "@б"
type input "б"
type textarea "@ба"
type input "ба"
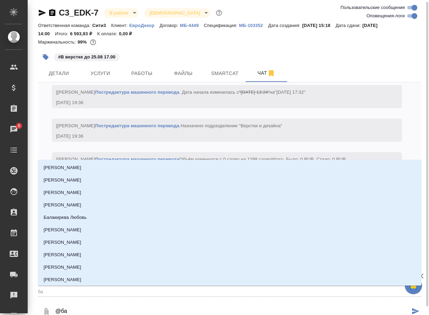
type textarea "@баб"
type input "баб"
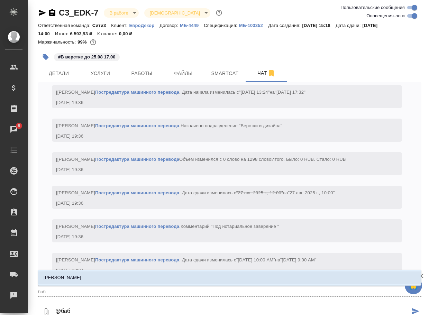
click at [92, 277] on li "[PERSON_NAME]" at bounding box center [229, 278] width 383 height 12
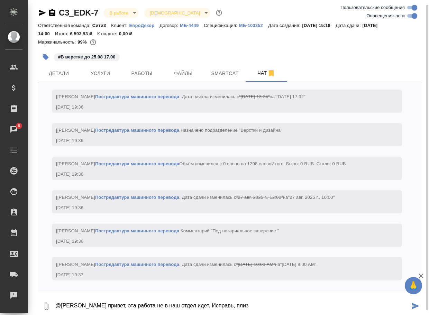
scroll to position [3, 0]
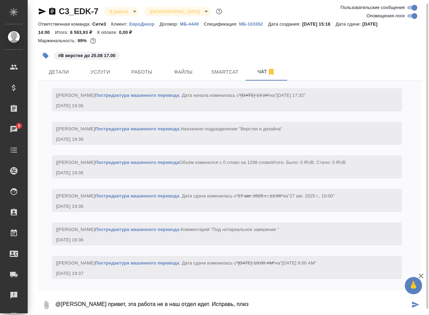
paste textarea "**[C3_EDK-7-WK-003]([URL][DOMAIN_NAME]"
type textarea "@[PERSON_NAME] привет, эта работа не в наш отдел идет. Исправь, плиз **[C3_EDK-…"
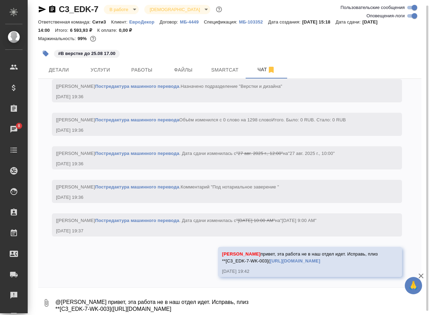
scroll to position [1093, 0]
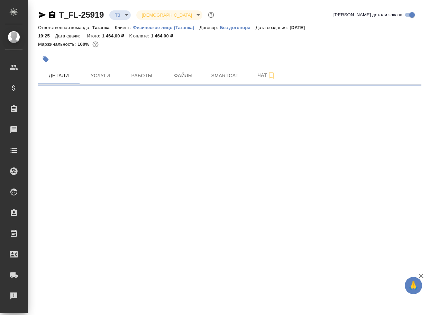
select select "RU"
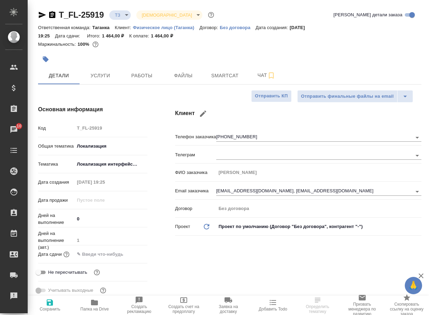
type textarea "x"
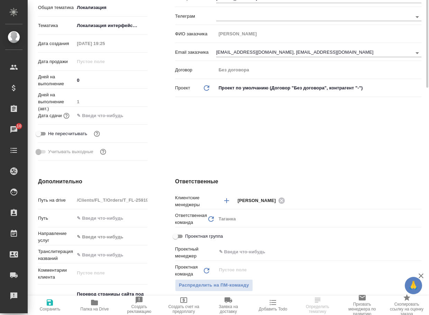
scroll to position [242, 0]
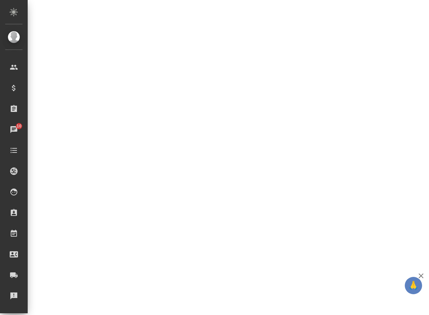
select select "RU"
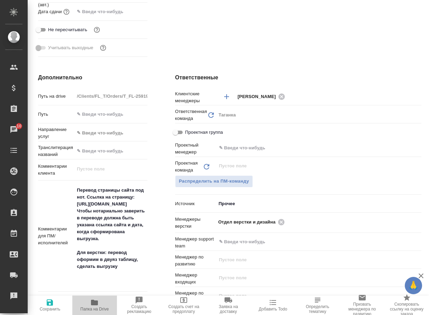
click at [97, 304] on icon "button" at bounding box center [94, 302] width 7 height 6
type textarea "x"
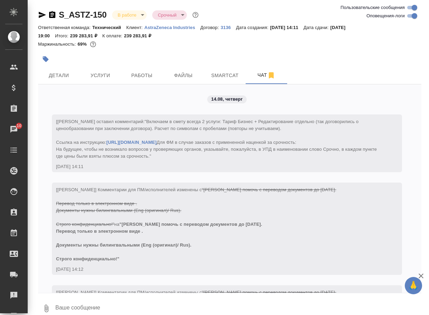
scroll to position [5048, 0]
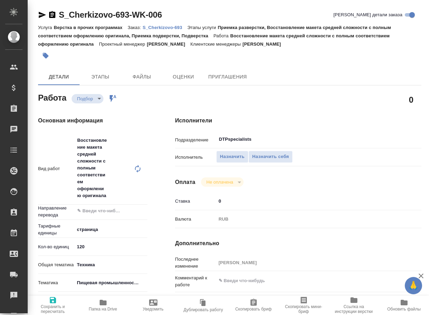
type textarea "x"
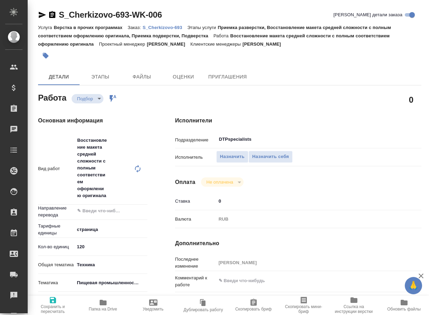
type textarea "x"
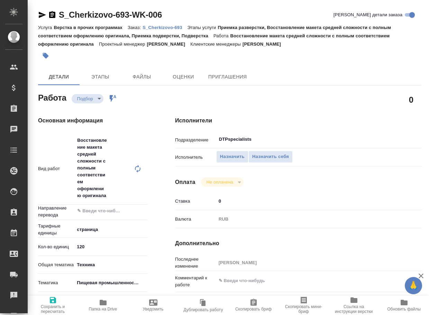
type textarea "x"
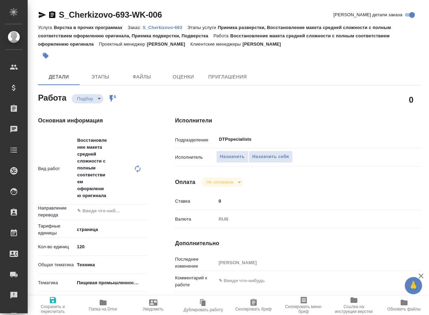
click at [40, 16] on icon "button" at bounding box center [42, 15] width 7 height 6
type textarea "x"
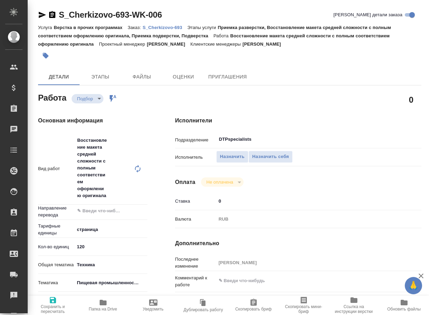
type textarea "x"
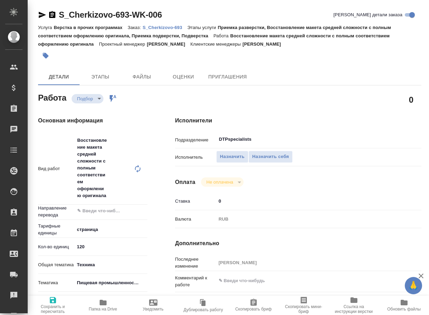
type textarea "x"
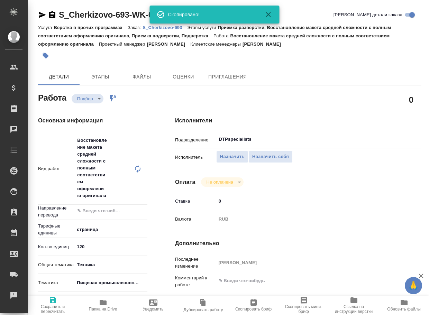
type textarea "x"
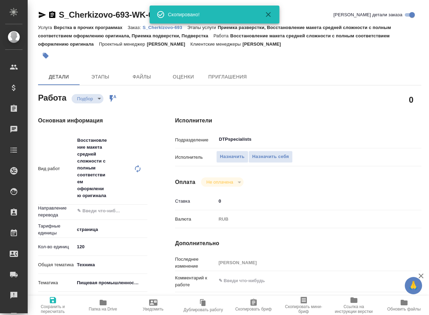
type textarea "x"
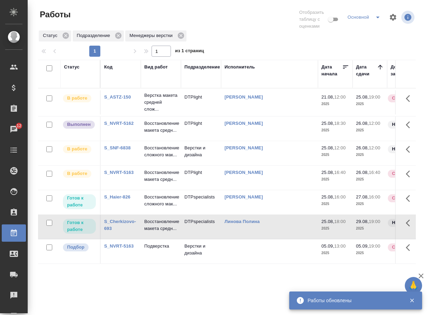
click at [125, 126] on link "S_NVRT-5162" at bounding box center [118, 123] width 29 height 5
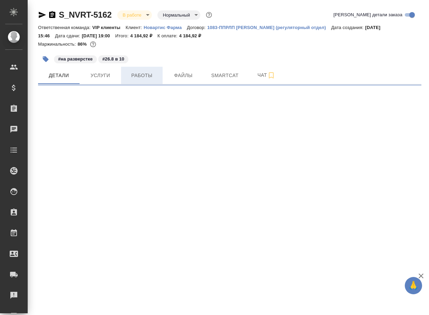
click at [152, 76] on span "Работы" at bounding box center [141, 75] width 33 height 9
select select "RU"
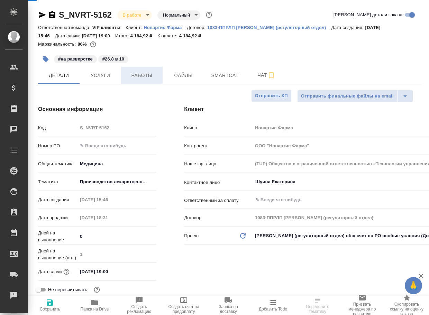
type textarea "x"
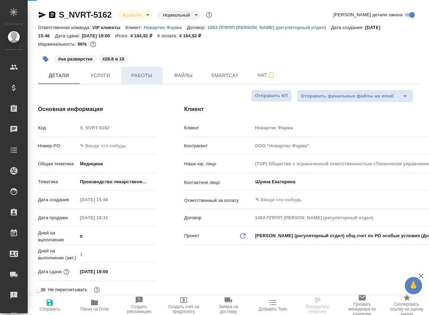
type textarea "x"
type input "[PERSON_NAME]"
type input "Комаров Роман"
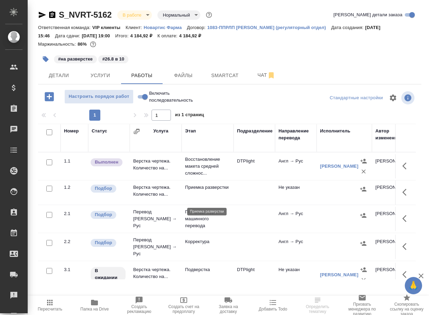
click at [204, 191] on p "Приемка разверстки" at bounding box center [207, 187] width 45 height 7
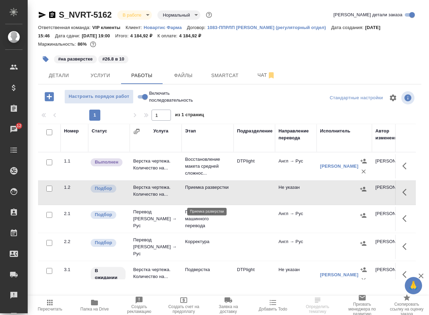
click at [204, 191] on p "Приемка разверстки" at bounding box center [207, 187] width 45 height 7
click at [199, 176] on p "Восстановление макета средней сложнос..." at bounding box center [207, 166] width 45 height 21
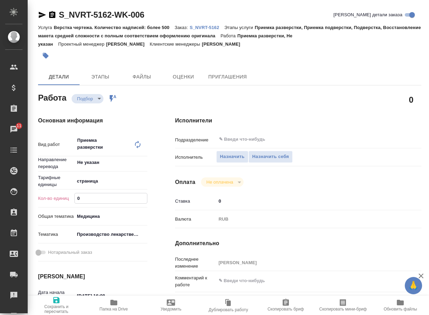
drag, startPoint x: 63, startPoint y: 198, endPoint x: 47, endPoint y: 198, distance: 15.6
click at [47, 198] on div "Кол-во единиц 0" at bounding box center [92, 198] width 109 height 12
type input "15"
click at [249, 286] on textarea at bounding box center [308, 281] width 185 height 12
paste textarea "[URL][DOMAIN_NAME]"
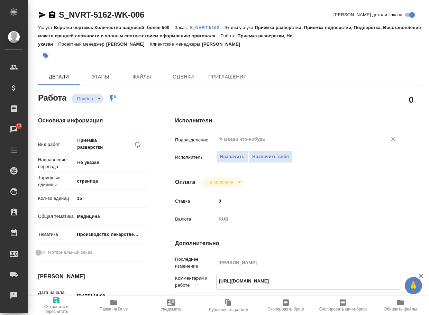
type textarea "[URL][DOMAIN_NAME]"
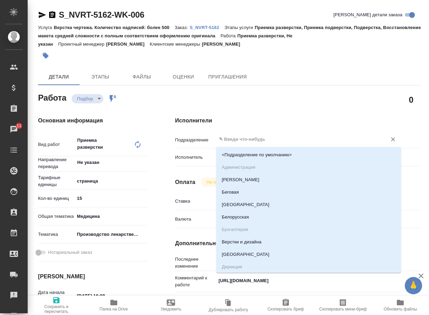
click at [250, 144] on input "text" at bounding box center [296, 139] width 157 height 8
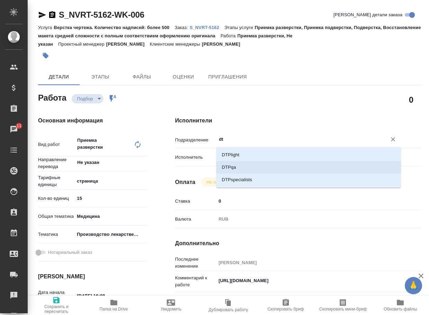
click at [245, 166] on li "DTPqa" at bounding box center [308, 167] width 185 height 12
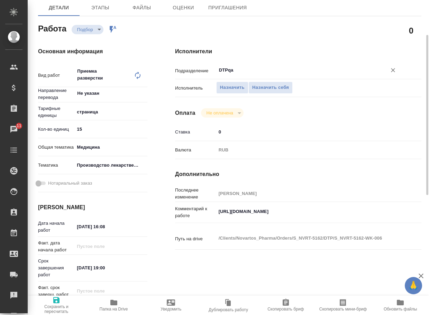
scroll to position [104, 0]
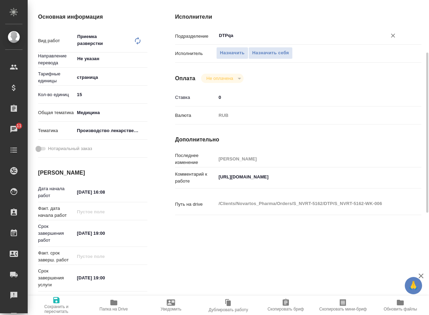
type input "DTPqa"
drag, startPoint x: 119, startPoint y: 193, endPoint x: 106, endPoint y: 191, distance: 13.0
click at [106, 191] on input "[DATE] 16:08" at bounding box center [105, 192] width 61 height 10
type input "[DATE] 20:40"
drag, startPoint x: 121, startPoint y: 233, endPoint x: 79, endPoint y: 225, distance: 43.4
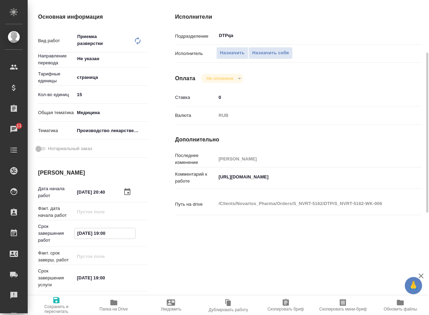
click at [79, 225] on div "Срок завершения работ [DATE] 19:00" at bounding box center [92, 233] width 109 height 21
click at [76, 224] on div "Срок завершения работ [DATE] 19:00" at bounding box center [92, 233] width 109 height 21
drag, startPoint x: 113, startPoint y: 234, endPoint x: 61, endPoint y: 227, distance: 52.4
click at [61, 227] on div "Срок завершения работ [DATE] 19:00" at bounding box center [92, 233] width 109 height 21
type input "[DATE] 12:00"
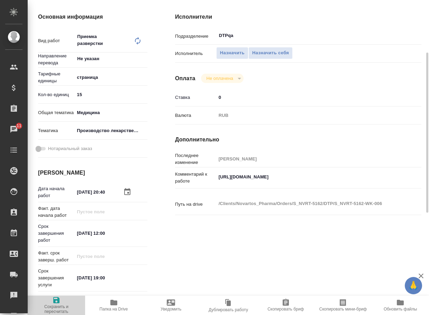
click at [57, 306] on span "Сохранить и пересчитать" at bounding box center [56, 309] width 49 height 10
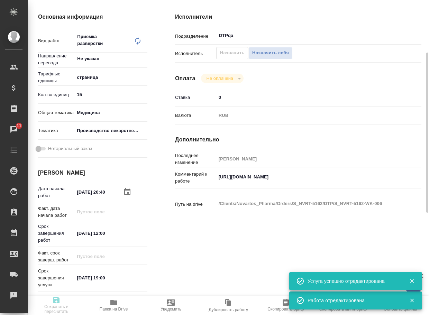
type input "recruiting"
type input "Не указан"
type input "5a8b1489cc6b4906c91bfdb2"
type input "15"
type input "med"
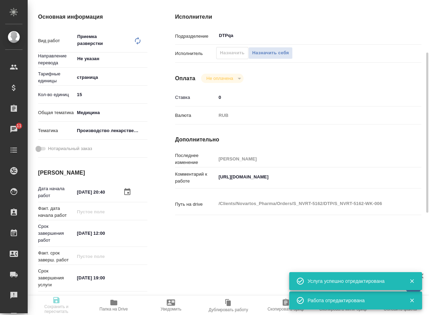
type input "614982fec5ecbb70f805293f"
type input "[DATE] 20:40"
type input "[DATE] 12:00"
type input "[DATE] 19:00"
type input "DTPqa"
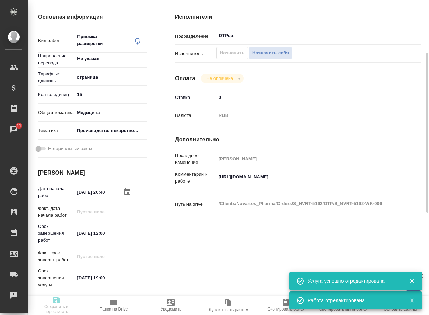
type input "notPayed"
type input "0"
type input "RUB"
type input "[PERSON_NAME]"
type input "S_NVRT-5162"
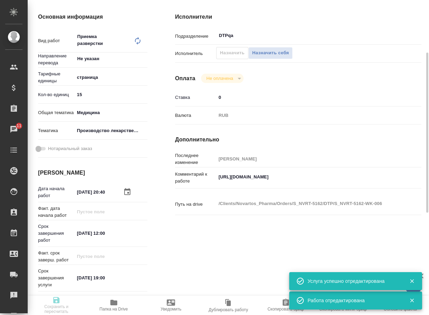
type input "Верстка чертежа. Количество надписей: более 500"
type input "Приемка разверстки, Приемка подверстки, Подверстка, Восстановление макета средн…"
type input "Сайдашева Диляра"
type input "[PERSON_NAME]"
type input "/Clients/Novartos_Pharma/Orders/S_NVRT-5162"
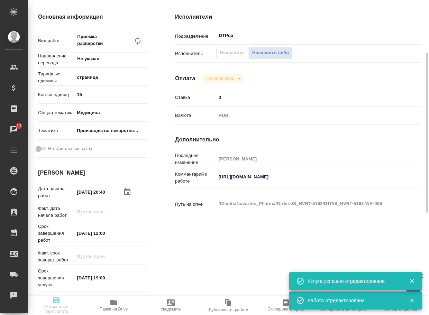
scroll to position [0, 0]
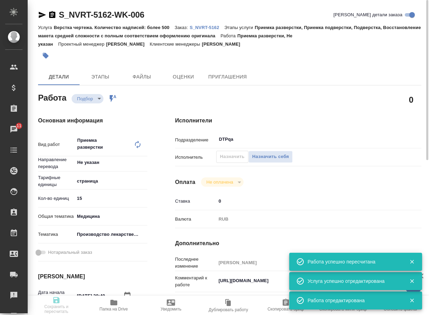
type input "recruiting"
type input "Не указан"
type input "5a8b1489cc6b4906c91bfdb2"
type input "15"
type input "med"
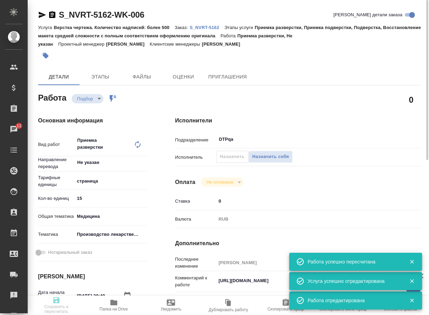
type input "614982fec5ecbb70f805293f"
type input "25.08.2025 20:40"
type input "26.08.2025 12:00"
type input "01.09.2025 19:00"
type input "DTPqa"
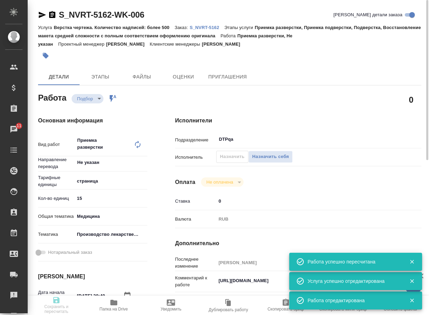
type input "notPayed"
type input "0"
type input "RUB"
type input "[PERSON_NAME]"
type input "S_NVRT-5162"
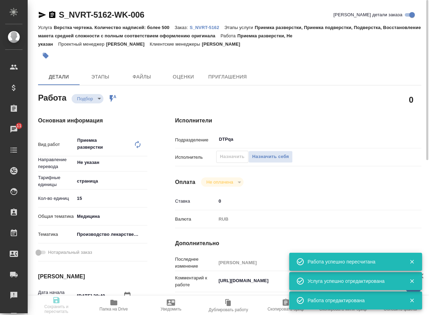
type input "Верстка чертежа. Количество надписей: более 500"
type input "Приемка разверстки, Приемка подверстки, Подверстка, Восстановление макета средн…"
type input "Сайдашева Диляра"
type input "[PERSON_NAME]"
type input "/Clients/Novartos_Pharma/Orders/S_NVRT-5162"
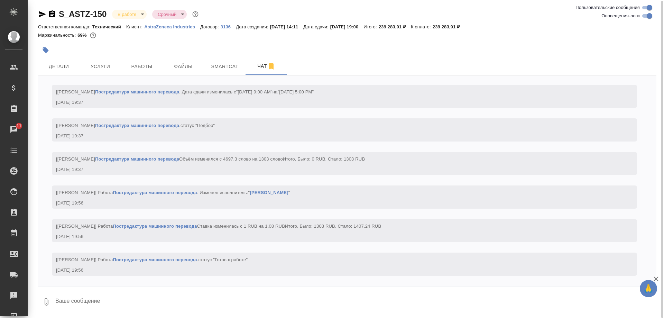
scroll to position [1, 0]
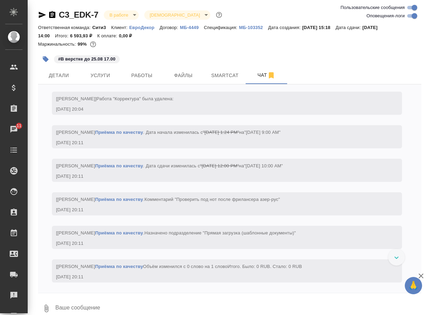
scroll to position [6, 0]
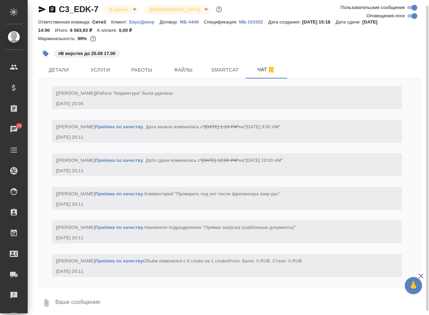
click at [409, 13] on input "Оповещения-логи" at bounding box center [414, 16] width 25 height 8
checkbox input "false"
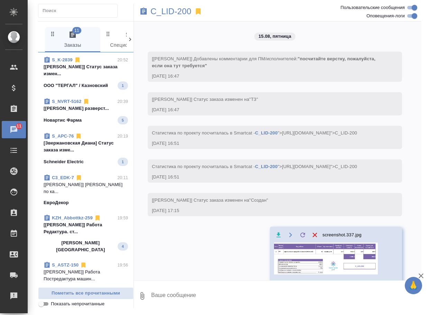
scroll to position [3694, 0]
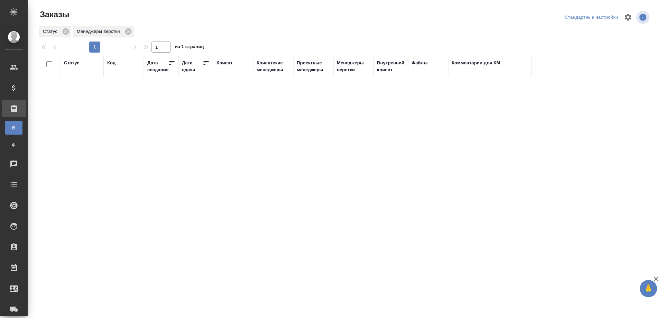
click at [346, 286] on div "Статус Код Дата создания Дата сдачи Клиент Клиентские менеджеры Проектные менед…" at bounding box center [344, 180] width 613 height 249
click at [403, 241] on div "Статус Код Дата создания Дата сдачи Клиент Клиентские менеджеры Проектные менед…" at bounding box center [344, 180] width 613 height 249
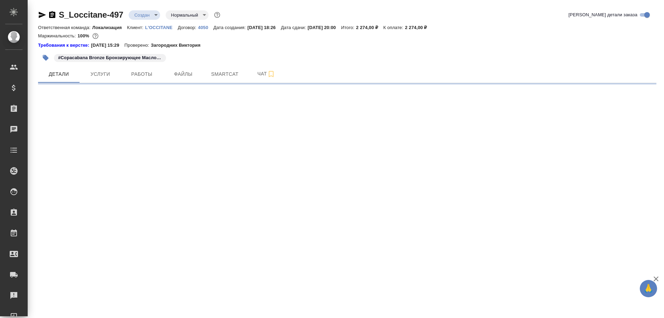
select select "RU"
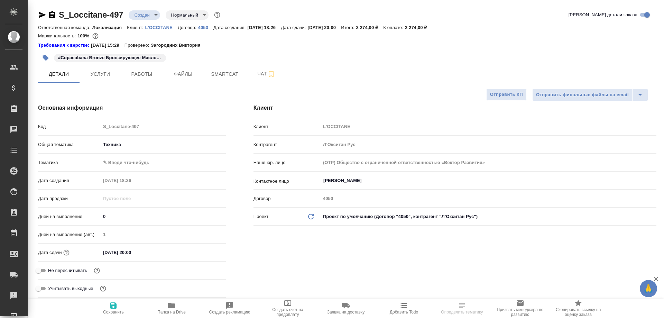
type textarea "x"
click at [259, 75] on span "Чат" at bounding box center [266, 74] width 33 height 9
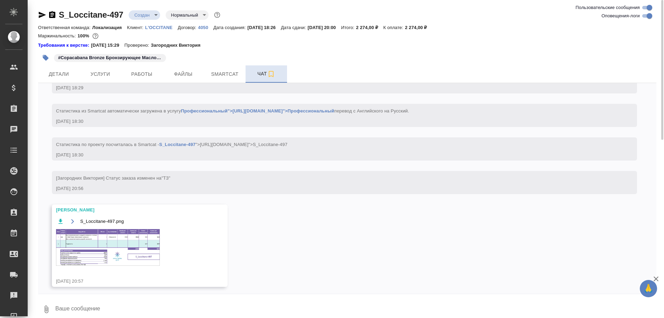
scroll to position [379, 0]
click at [99, 266] on div "S_Loccitane-497.png" at bounding box center [129, 245] width 147 height 57
click at [108, 254] on img at bounding box center [108, 247] width 104 height 37
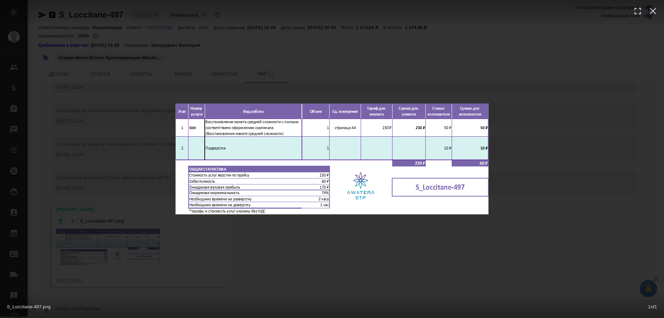
click at [383, 266] on div "S_Loccitane-497.png 1 of 1" at bounding box center [332, 159] width 664 height 318
